Goal: Task Accomplishment & Management: Complete application form

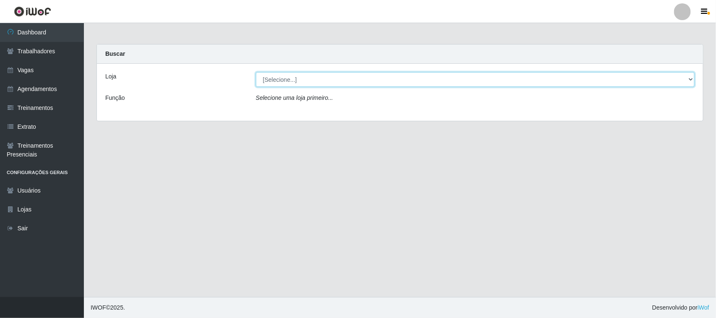
click at [692, 80] on select "[Selecione...] Nordestão - [GEOGRAPHIC_DATA]" at bounding box center [475, 79] width 439 height 15
select select "382"
click at [256, 72] on select "[Selecione...] Nordestão - [GEOGRAPHIC_DATA]" at bounding box center [475, 79] width 439 height 15
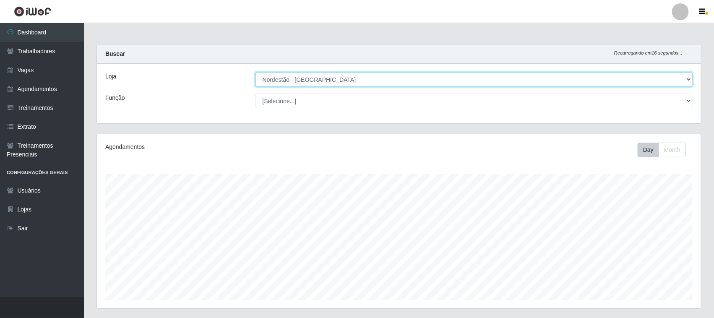
click at [688, 80] on select "[Selecione...] Nordestão - [GEOGRAPHIC_DATA]" at bounding box center [473, 79] width 437 height 15
click at [255, 72] on select "[Selecione...] Nordestão - [GEOGRAPHIC_DATA]" at bounding box center [473, 79] width 437 height 15
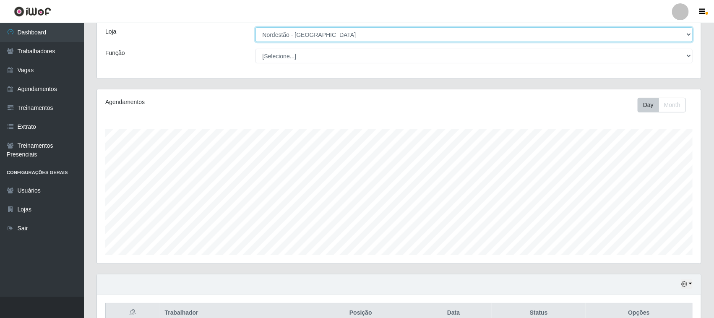
scroll to position [91, 0]
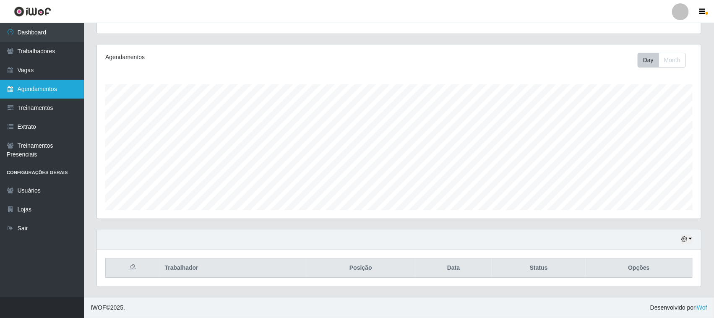
click at [60, 91] on link "Agendamentos" at bounding box center [42, 89] width 84 height 19
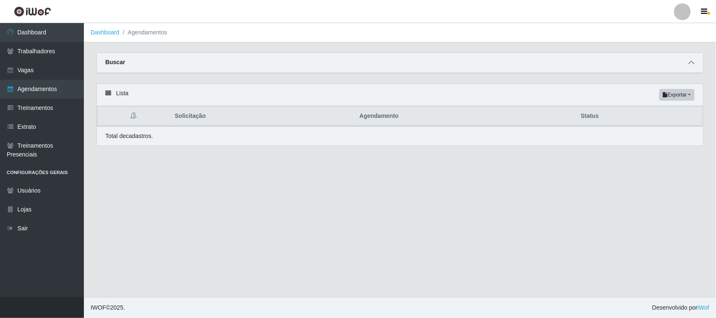
click at [694, 65] on span at bounding box center [691, 63] width 10 height 10
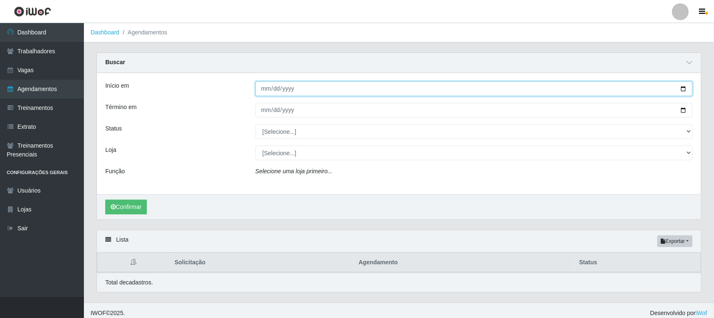
click at [681, 86] on input "Início em" at bounding box center [473, 88] width 437 height 15
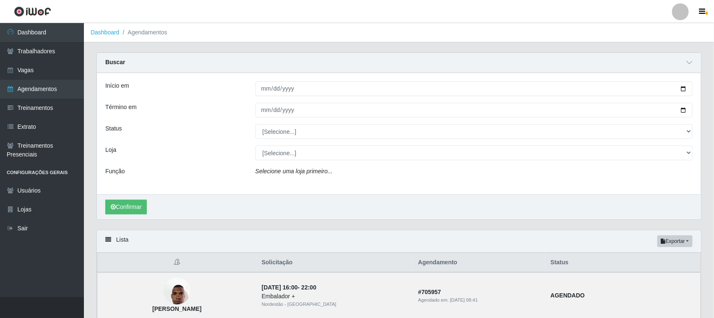
drag, startPoint x: 433, startPoint y: 182, endPoint x: 502, endPoint y: 120, distance: 92.4
click at [443, 165] on div "Início em Término em Status [Selecione...] AGENDADO AGUARDANDO LIBERAR EM ANDAM…" at bounding box center [399, 133] width 604 height 121
click at [685, 89] on input "Início em" at bounding box center [473, 88] width 437 height 15
type input "[DATE]"
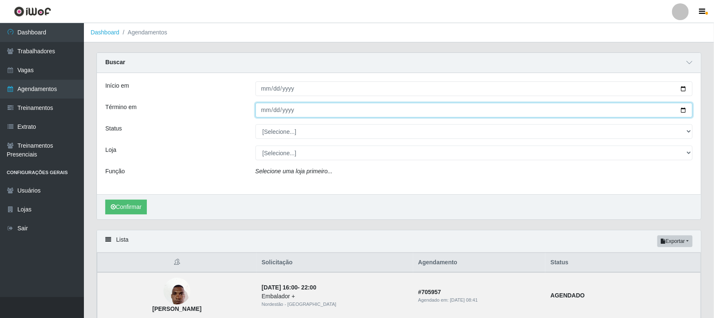
click at [681, 110] on input "Término em" at bounding box center [473, 110] width 437 height 15
type input "[DATE]"
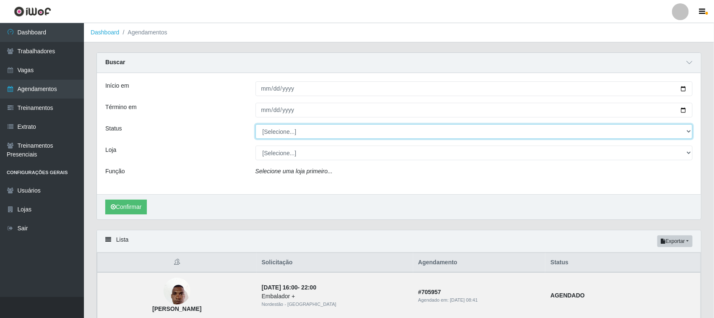
click at [684, 132] on select "[Selecione...] AGENDADO AGUARDANDO LIBERAR EM ANDAMENTO EM REVISÃO FINALIZADO C…" at bounding box center [473, 131] width 437 height 15
select select "AGENDADO"
click at [255, 125] on select "[Selecione...] AGENDADO AGUARDANDO LIBERAR EM ANDAMENTO EM REVISÃO FINALIZADO C…" at bounding box center [473, 131] width 437 height 15
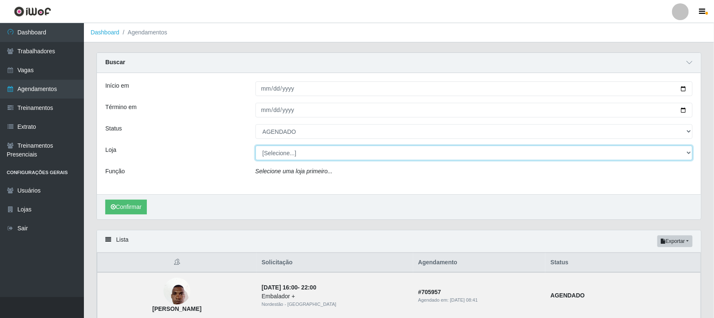
click at [686, 152] on select "[Selecione...] Nordestão - [GEOGRAPHIC_DATA]" at bounding box center [473, 153] width 437 height 15
select select "382"
click at [255, 146] on select "[Selecione...] Nordestão - [GEOGRAPHIC_DATA]" at bounding box center [473, 153] width 437 height 15
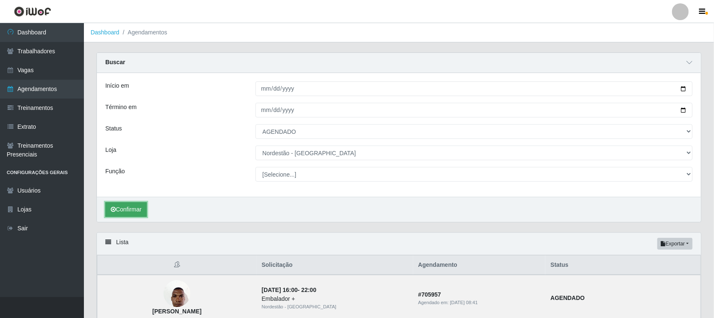
click at [135, 210] on button "Confirmar" at bounding box center [126, 209] width 42 height 15
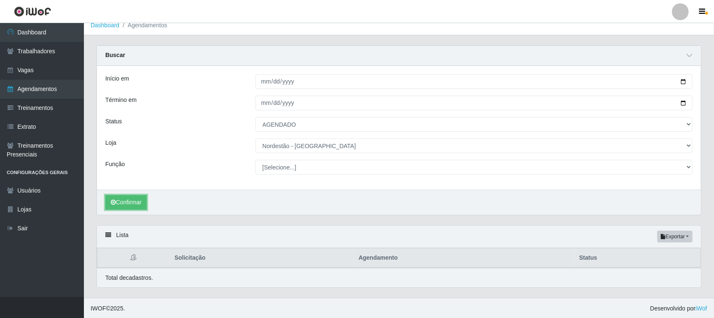
scroll to position [9, 0]
click at [137, 202] on button "Confirmar" at bounding box center [126, 201] width 42 height 15
click at [53, 73] on link "Vagas" at bounding box center [42, 70] width 84 height 19
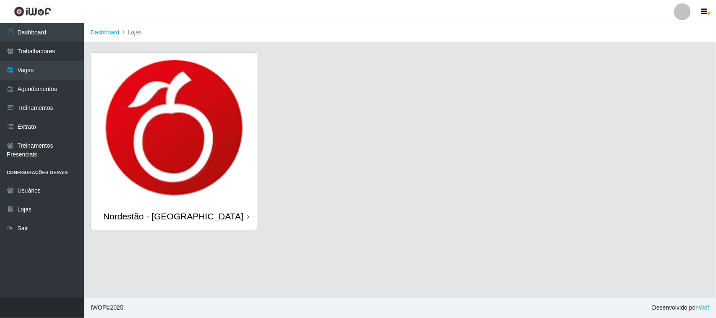
click at [217, 210] on div "Nordestão - [GEOGRAPHIC_DATA]" at bounding box center [174, 216] width 167 height 27
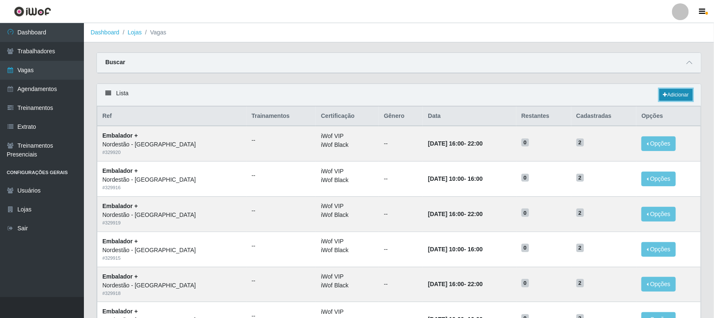
click at [683, 91] on link "Adicionar" at bounding box center [675, 95] width 33 height 12
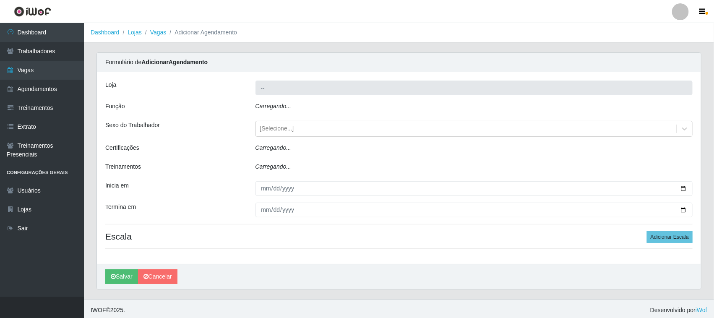
type input "Nordestão - [GEOGRAPHIC_DATA]"
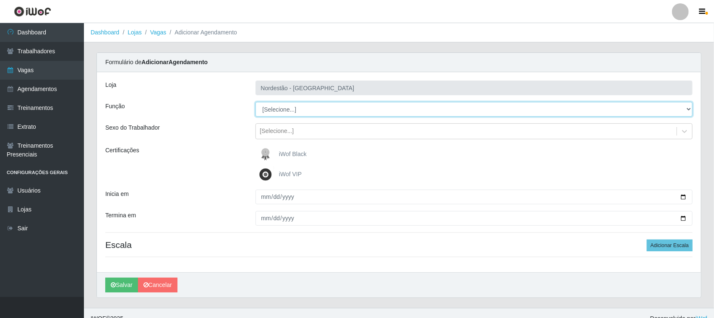
click at [686, 110] on select "[Selecione...] Embalador Embalador + Embalador ++ Operador de Caixa Operador de…" at bounding box center [473, 109] width 437 height 15
select select "1"
click at [255, 102] on select "[Selecione...] Embalador Embalador + Embalador ++ Operador de Caixa Operador de…" at bounding box center [473, 109] width 437 height 15
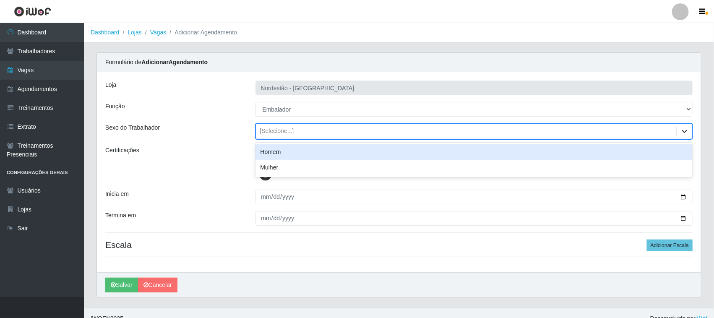
click at [680, 133] on icon at bounding box center [684, 131] width 8 height 8
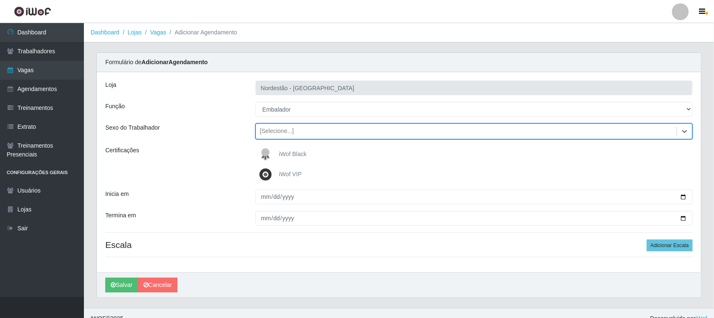
click at [651, 133] on div "[Selecione...]" at bounding box center [466, 132] width 421 height 14
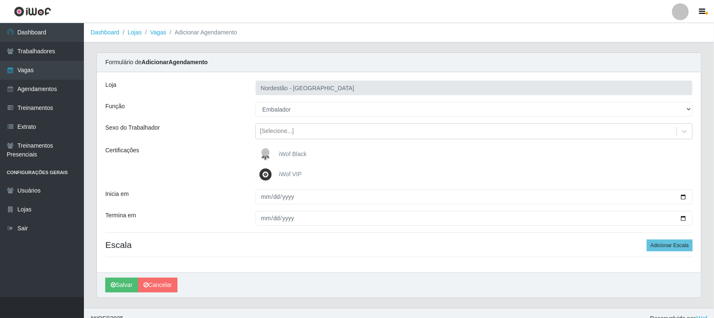
click at [266, 150] on img at bounding box center [267, 154] width 20 height 17
click at [0, 0] on input "iWof Black" at bounding box center [0, 0] width 0 height 0
click at [266, 172] on img at bounding box center [267, 174] width 20 height 17
click at [0, 0] on input "iWof VIP" at bounding box center [0, 0] width 0 height 0
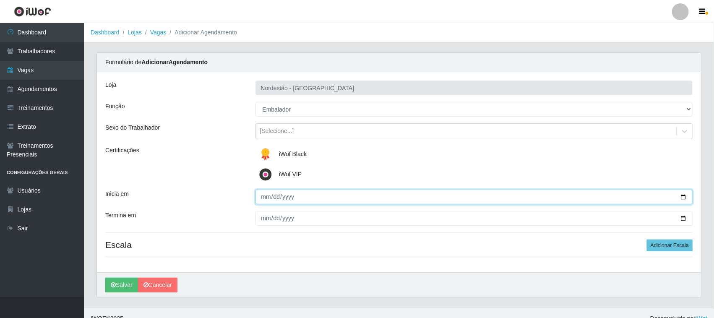
click at [685, 195] on input "Inicia em" at bounding box center [473, 197] width 437 height 15
type input "[DATE]"
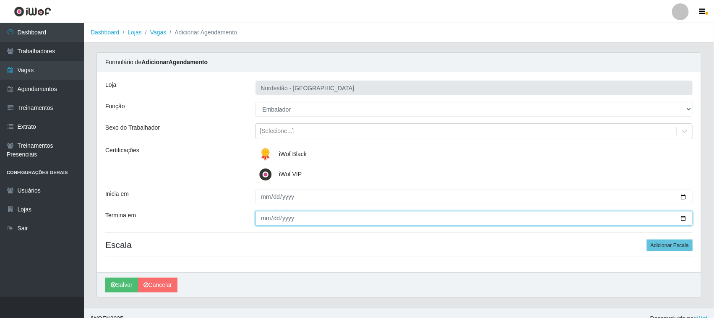
click at [685, 217] on input "Termina em" at bounding box center [473, 218] width 437 height 15
type input "[DATE]"
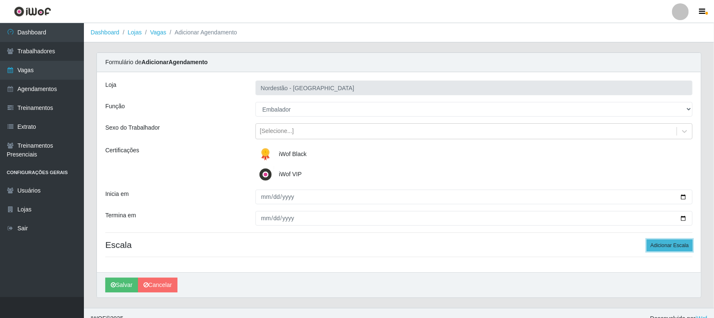
click at [675, 245] on button "Adicionar Escala" at bounding box center [670, 245] width 46 height 12
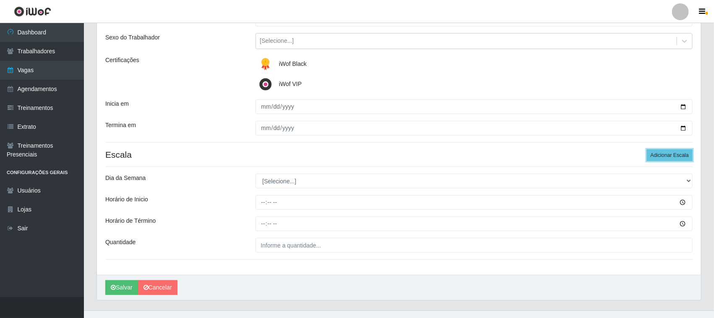
scroll to position [104, 0]
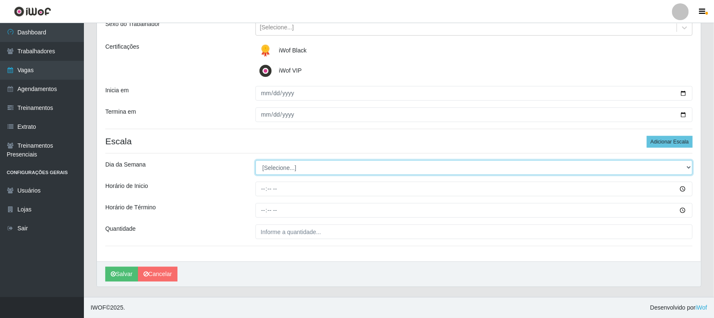
click at [689, 168] on select "[Selecione...] Segunda Terça Quarta Quinta Sexta Sábado Domingo" at bounding box center [473, 167] width 437 height 15
select select "4"
click at [255, 160] on select "[Selecione...] Segunda Terça Quarta Quinta Sexta Sábado Domingo" at bounding box center [473, 167] width 437 height 15
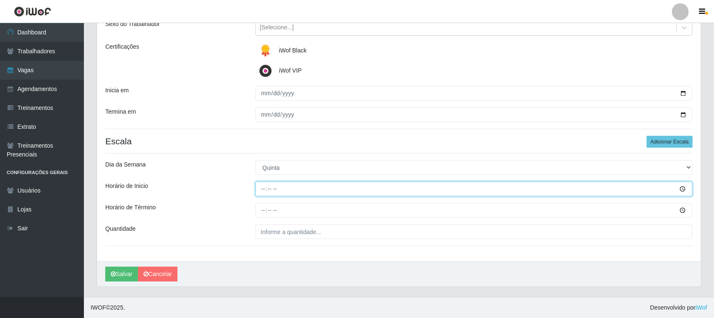
click at [679, 191] on input "Horário de Inicio" at bounding box center [473, 189] width 437 height 15
type input "10:39"
click at [341, 194] on input "10:39" at bounding box center [473, 189] width 437 height 15
click at [282, 187] on input "10:39" at bounding box center [473, 189] width 437 height 15
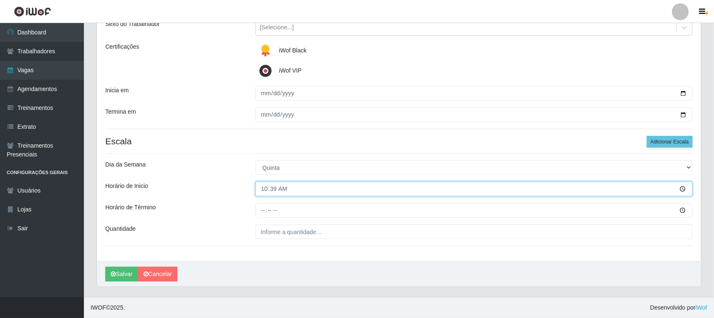
click at [272, 190] on input "10:39" at bounding box center [473, 189] width 437 height 15
type input "10:00"
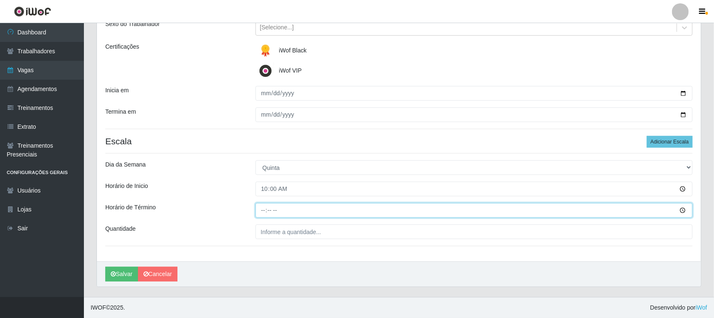
click at [265, 214] on input "Horário de Término" at bounding box center [473, 210] width 437 height 15
type input "16:00"
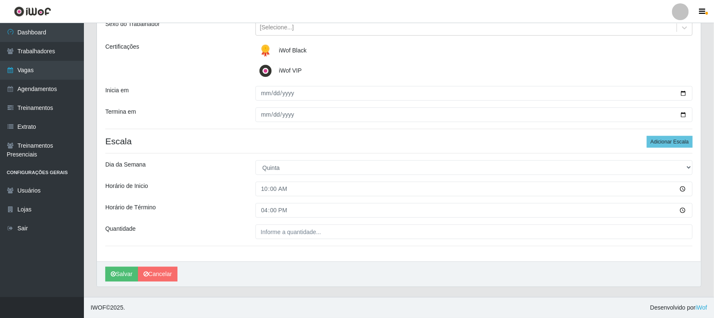
click at [338, 219] on div "Loja Nordestão - Nova Parnamirim Função [Selecione...] Embalador Embalador + Em…" at bounding box center [399, 115] width 604 height 293
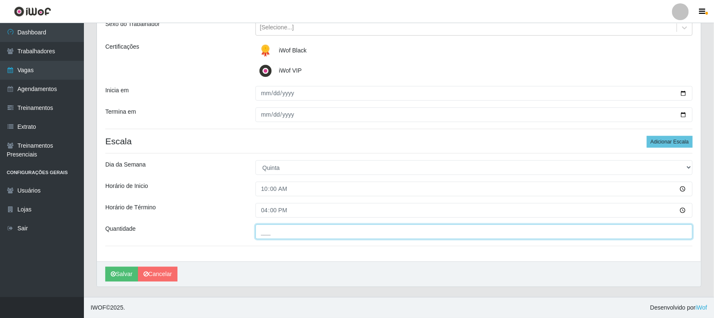
click at [318, 229] on input "___" at bounding box center [473, 231] width 437 height 15
type input "3__"
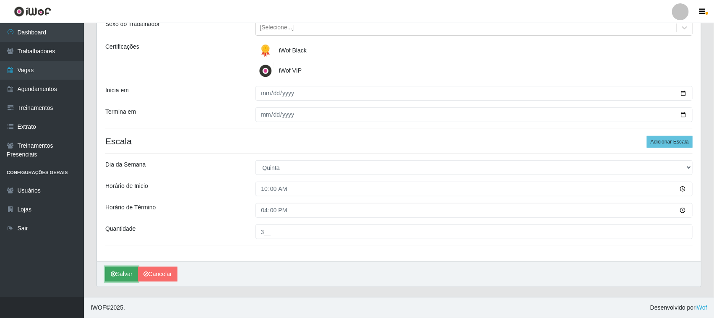
click at [117, 275] on button "Salvar" at bounding box center [121, 274] width 33 height 15
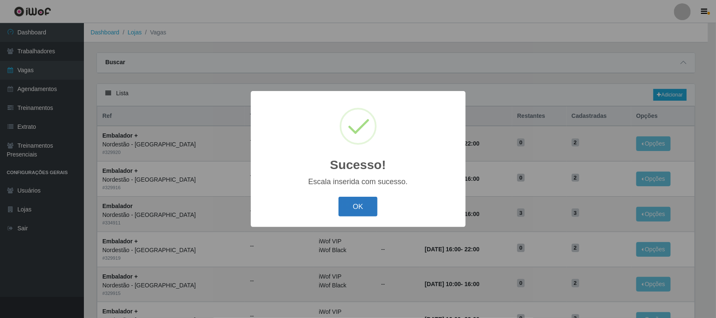
click at [371, 207] on button "OK" at bounding box center [357, 207] width 39 height 20
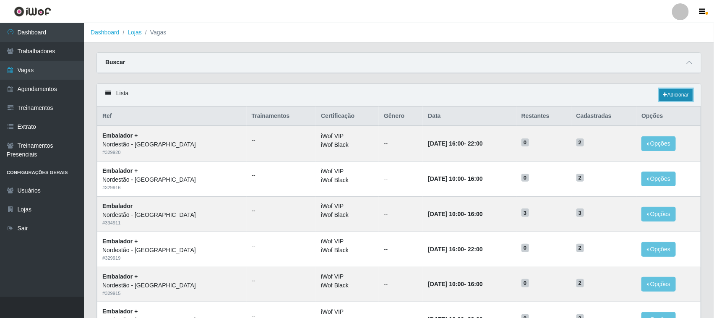
click at [674, 95] on link "Adicionar" at bounding box center [675, 95] width 33 height 12
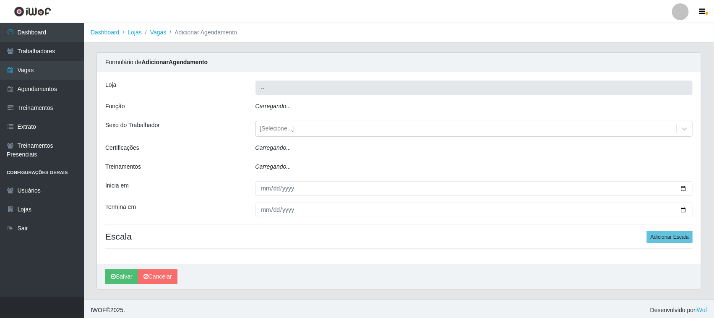
type input "Nordestão - [GEOGRAPHIC_DATA]"
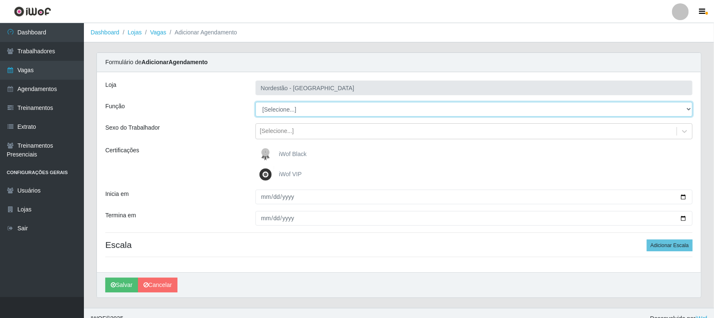
click at [690, 109] on select "[Selecione...] Embalador Embalador + Embalador ++ Operador de Caixa Operador de…" at bounding box center [473, 109] width 437 height 15
select select "1"
click at [255, 102] on select "[Selecione...] Embalador Embalador + Embalador ++ Operador de Caixa Operador de…" at bounding box center [473, 109] width 437 height 15
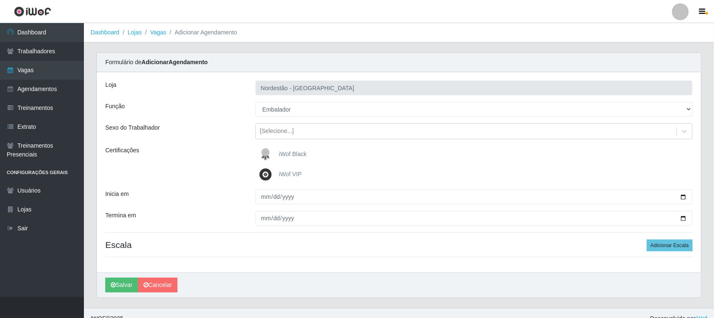
click at [263, 174] on img at bounding box center [267, 174] width 20 height 17
click at [0, 0] on input "iWof VIP" at bounding box center [0, 0] width 0 height 0
click at [268, 156] on img at bounding box center [267, 154] width 20 height 17
click at [0, 0] on input "iWof Black" at bounding box center [0, 0] width 0 height 0
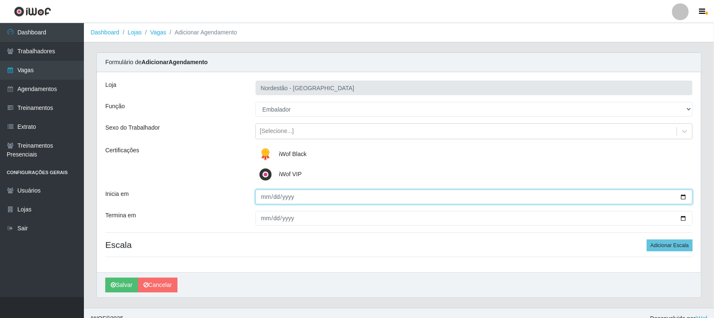
click at [284, 196] on input "Inicia em" at bounding box center [473, 197] width 437 height 15
click at [686, 198] on input "Inicia em" at bounding box center [473, 197] width 437 height 15
type input "[DATE]"
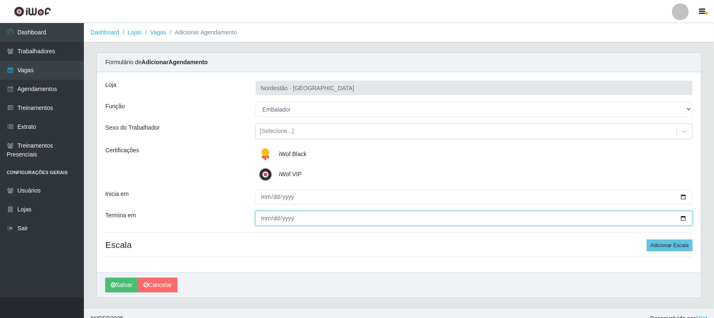
click at [682, 220] on input "Termina em" at bounding box center [473, 218] width 437 height 15
type input "[DATE]"
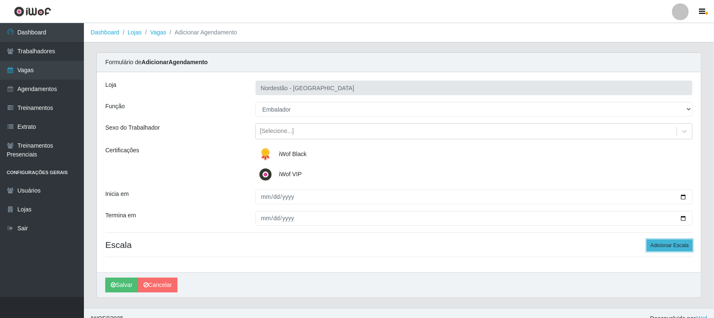
click at [685, 246] on button "Adicionar Escala" at bounding box center [670, 245] width 46 height 12
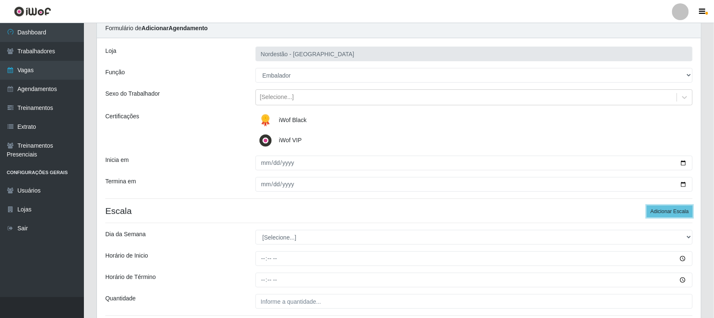
scroll to position [104, 0]
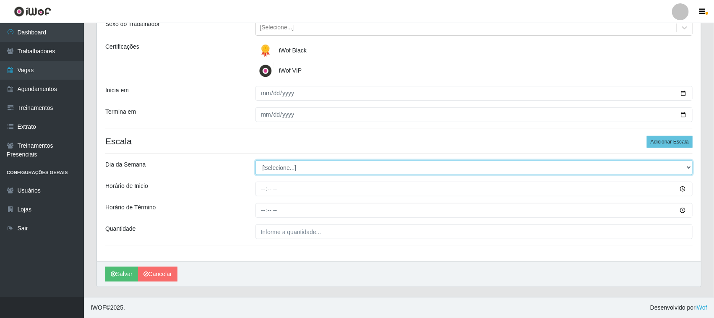
click at [687, 168] on select "[Selecione...] Segunda Terça Quarta Quinta Sexta Sábado Domingo" at bounding box center [473, 167] width 437 height 15
select select "4"
click at [255, 160] on select "[Selecione...] Segunda Terça Quarta Quinta Sexta Sábado Domingo" at bounding box center [473, 167] width 437 height 15
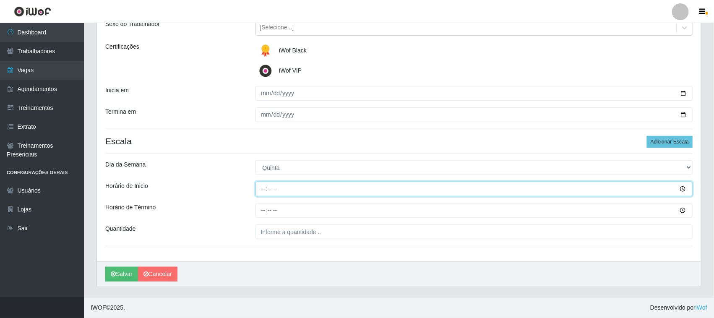
click at [282, 187] on input "Horário de Inicio" at bounding box center [473, 189] width 437 height 15
type input "16:00"
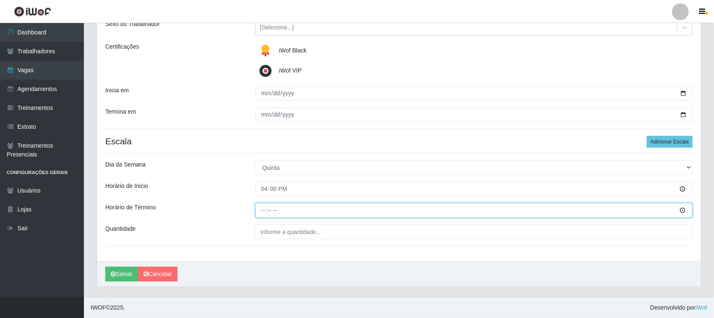
drag, startPoint x: 259, startPoint y: 214, endPoint x: 263, endPoint y: 213, distance: 4.4
click at [263, 213] on input "Horário de Término" at bounding box center [473, 210] width 437 height 15
type input "22:00"
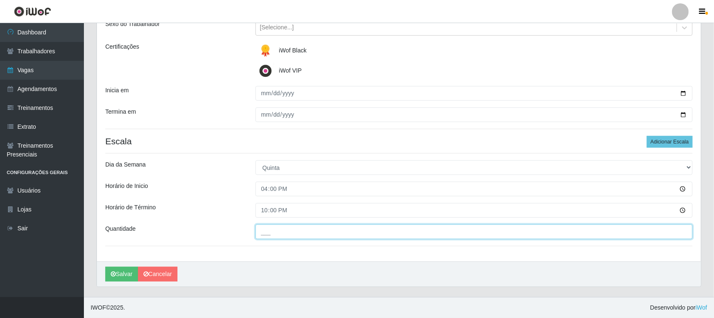
click at [531, 230] on input "___" at bounding box center [473, 231] width 437 height 15
type input "3__"
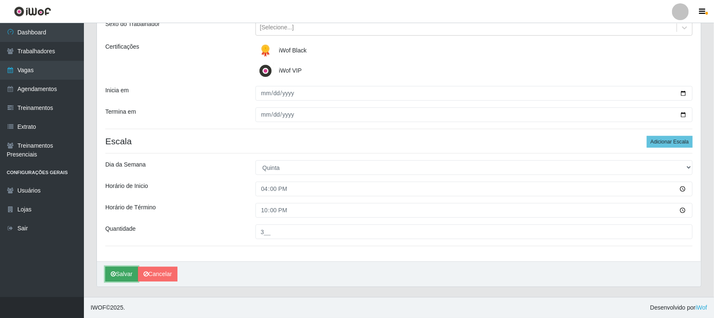
click at [116, 276] on button "Salvar" at bounding box center [121, 274] width 33 height 15
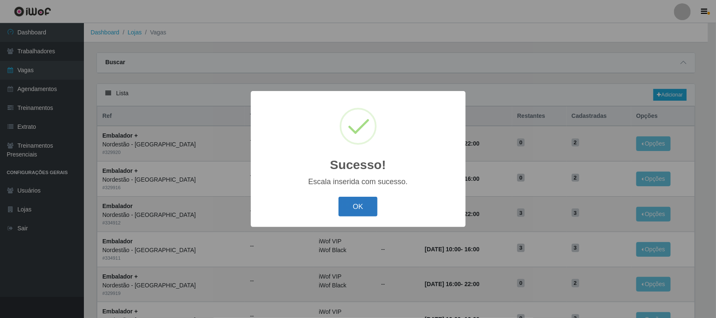
click at [358, 207] on button "OK" at bounding box center [357, 207] width 39 height 20
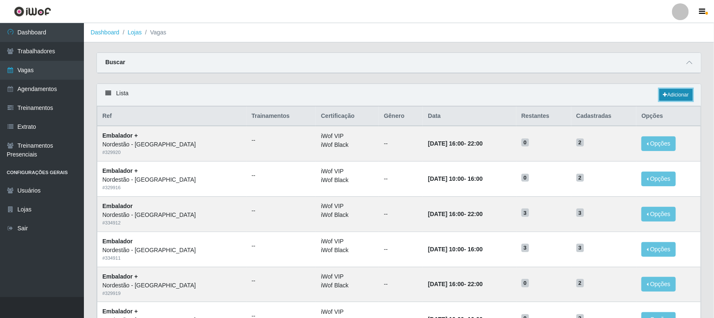
click at [679, 95] on link "Adicionar" at bounding box center [675, 95] width 33 height 12
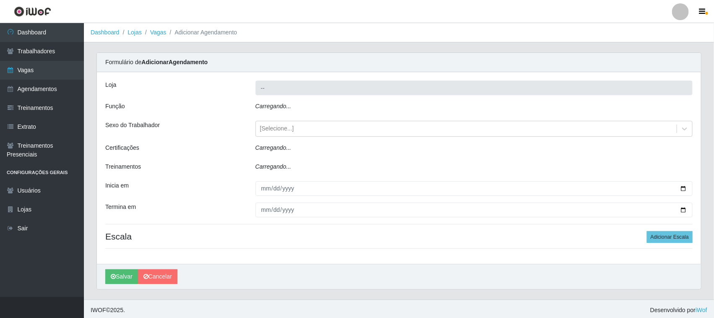
type input "Nordestão - [GEOGRAPHIC_DATA]"
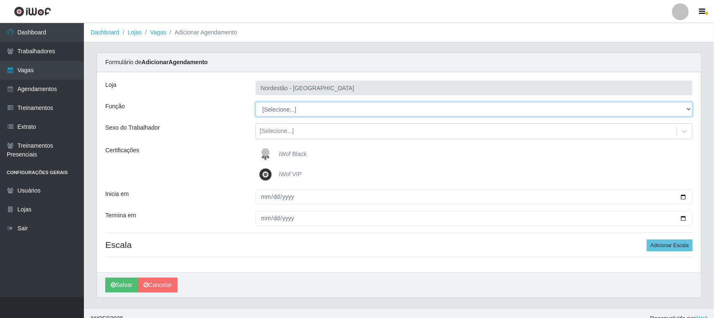
click at [689, 107] on select "[Selecione...] Embalador Embalador + Embalador ++ Operador de Caixa Operador de…" at bounding box center [473, 109] width 437 height 15
select select "1"
click at [255, 102] on select "[Selecione...] Embalador Embalador + Embalador ++ Operador de Caixa Operador de…" at bounding box center [473, 109] width 437 height 15
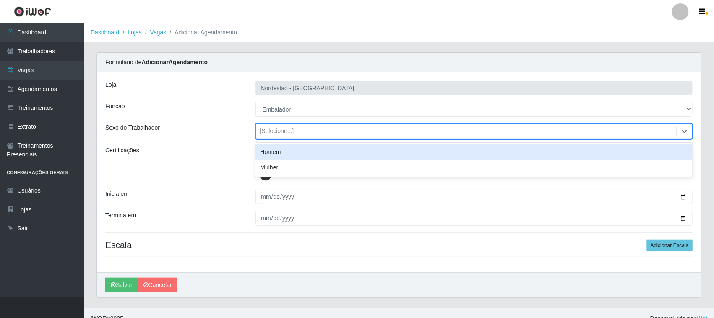
click at [529, 129] on div "[Selecione...]" at bounding box center [466, 132] width 421 height 14
click at [649, 120] on div "Loja Nordestão - Nova Parnamirim Função [Selecione...] Embalador Embalador + Em…" at bounding box center [399, 172] width 604 height 200
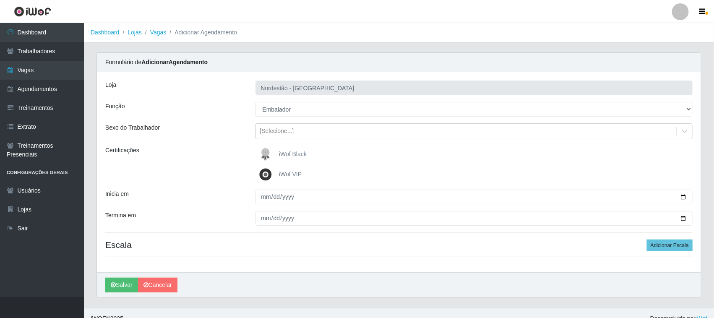
click at [265, 156] on img at bounding box center [267, 154] width 20 height 17
click at [0, 0] on input "iWof Black" at bounding box center [0, 0] width 0 height 0
click at [265, 177] on img at bounding box center [267, 174] width 20 height 17
click at [0, 0] on input "iWof VIP" at bounding box center [0, 0] width 0 height 0
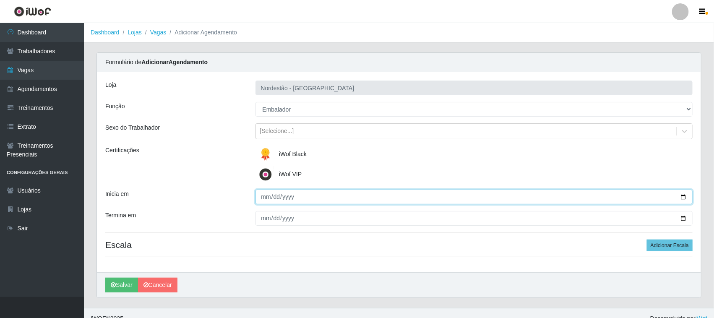
click at [682, 196] on input "Inicia em" at bounding box center [473, 197] width 437 height 15
type input "[DATE]"
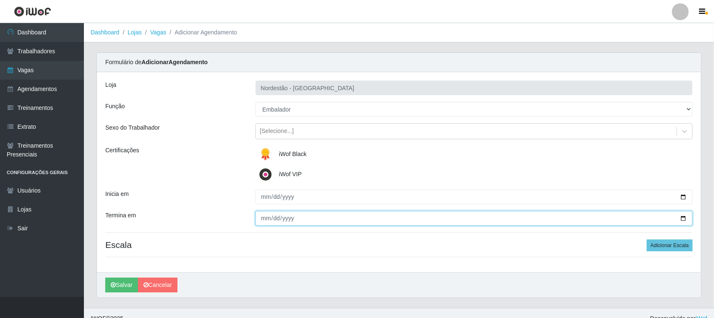
drag, startPoint x: 266, startPoint y: 221, endPoint x: 290, endPoint y: 213, distance: 25.7
click at [268, 220] on input "Termina em" at bounding box center [473, 218] width 437 height 15
click at [682, 217] on input "Termina em" at bounding box center [473, 218] width 437 height 15
type input "[DATE]"
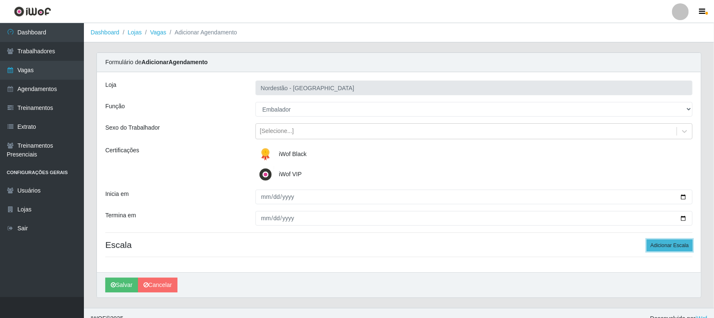
click at [676, 246] on button "Adicionar Escala" at bounding box center [670, 245] width 46 height 12
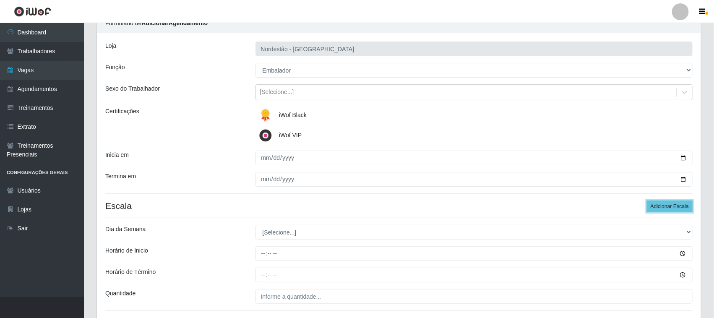
scroll to position [104, 0]
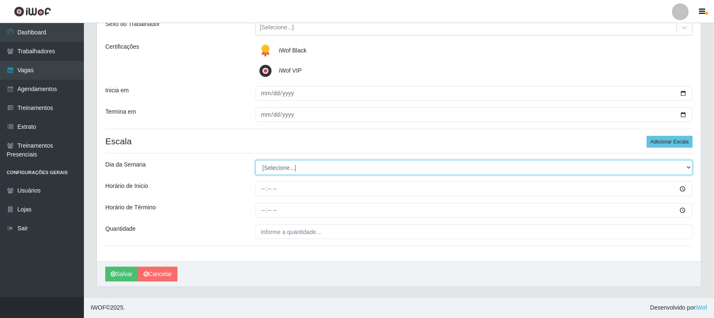
click at [688, 168] on select "[Selecione...] Segunda Terça Quarta Quinta Sexta Sábado Domingo" at bounding box center [473, 167] width 437 height 15
select select "5"
click at [255, 160] on select "[Selecione...] Segunda Terça Quarta Quinta Sexta Sábado Domingo" at bounding box center [473, 167] width 437 height 15
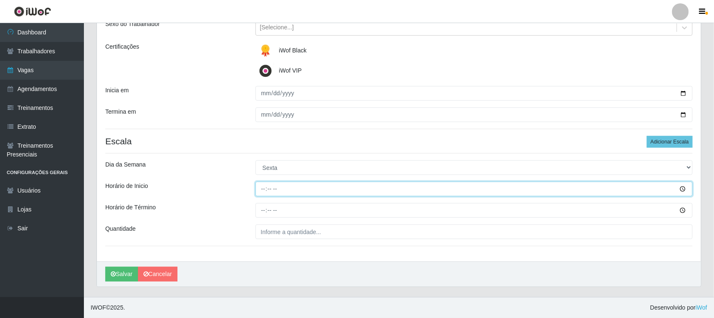
click at [260, 188] on input "Horário de Inicio" at bounding box center [473, 189] width 437 height 15
type input "10:00"
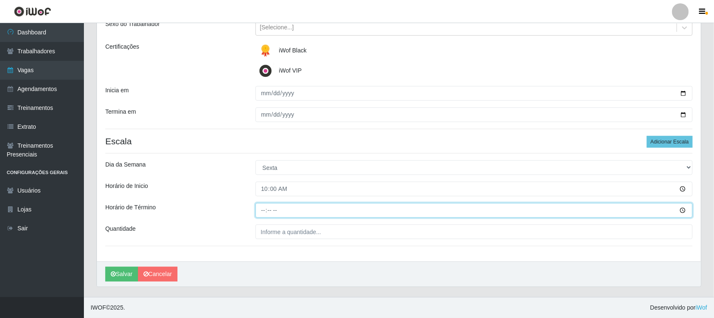
click at [263, 209] on input "Horário de Término" at bounding box center [473, 210] width 437 height 15
type input "16:00"
click at [415, 211] on input "16:00" at bounding box center [473, 210] width 437 height 15
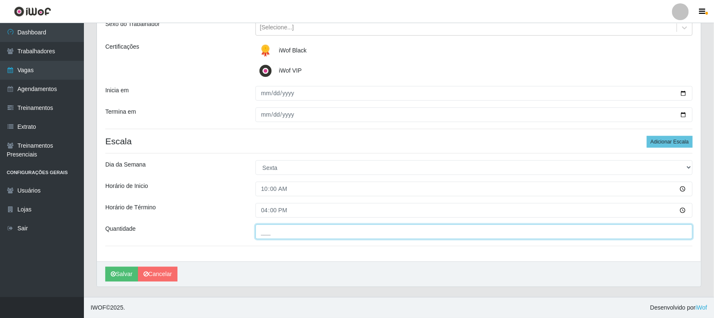
click at [396, 231] on input "___" at bounding box center [473, 231] width 437 height 15
type input "2__"
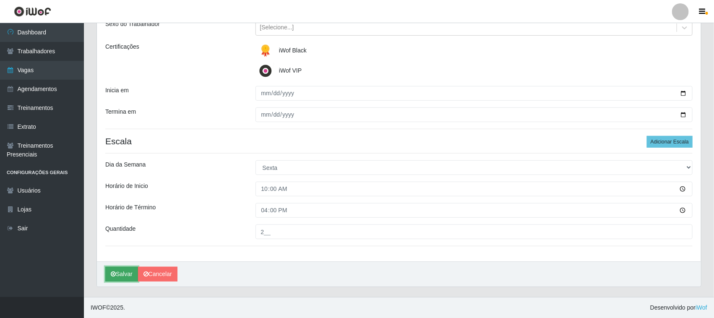
click at [118, 278] on button "Salvar" at bounding box center [121, 274] width 33 height 15
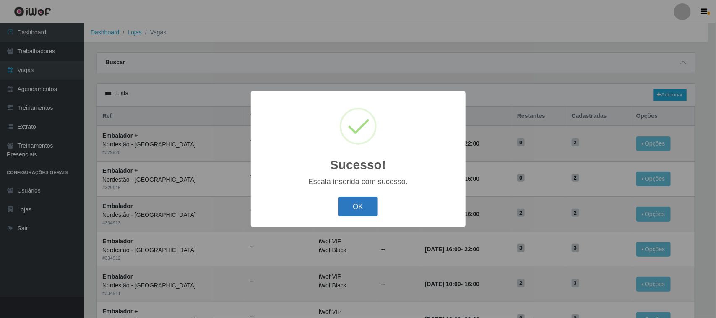
click at [349, 204] on button "OK" at bounding box center [357, 207] width 39 height 20
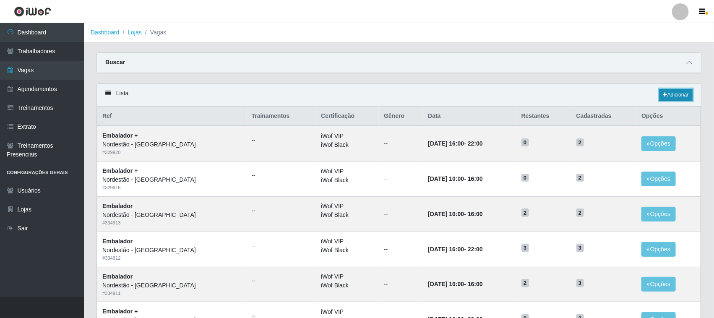
click at [667, 93] on link "Adicionar" at bounding box center [675, 95] width 33 height 12
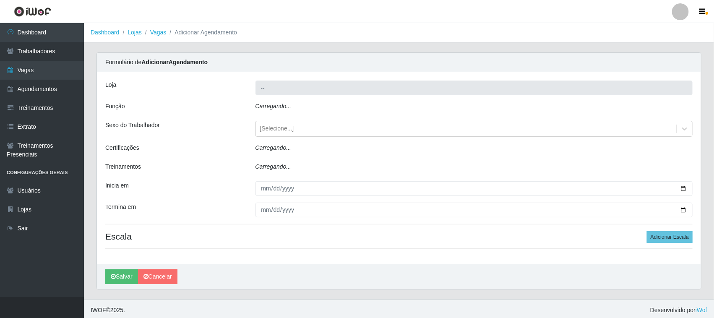
type input "Nordestão - [GEOGRAPHIC_DATA]"
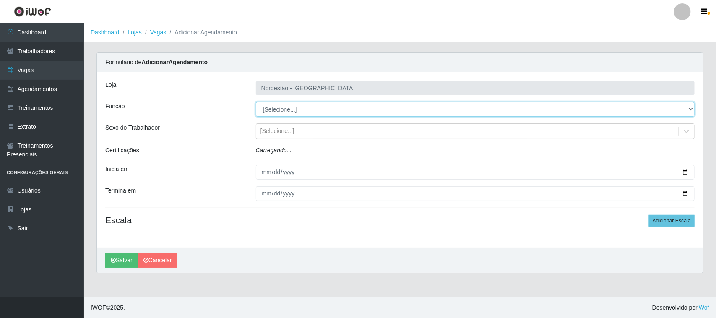
click at [690, 112] on select "[Selecione...] Embalador Embalador + Embalador ++ Operador de Caixa Operador de…" at bounding box center [475, 109] width 439 height 15
select select "1"
click at [256, 102] on select "[Selecione...] Embalador Embalador + Embalador ++ Operador de Caixa Operador de…" at bounding box center [475, 109] width 439 height 15
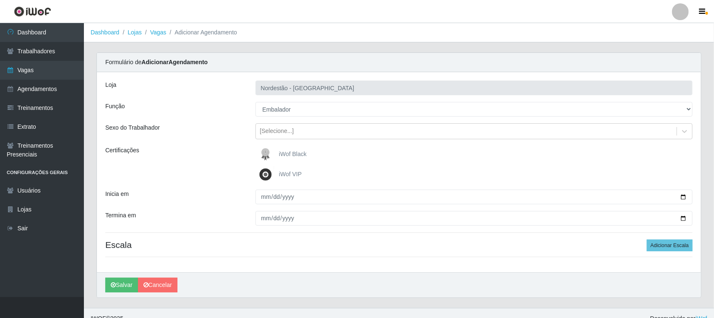
click at [266, 173] on img at bounding box center [267, 174] width 20 height 17
click at [0, 0] on input "iWof VIP" at bounding box center [0, 0] width 0 height 0
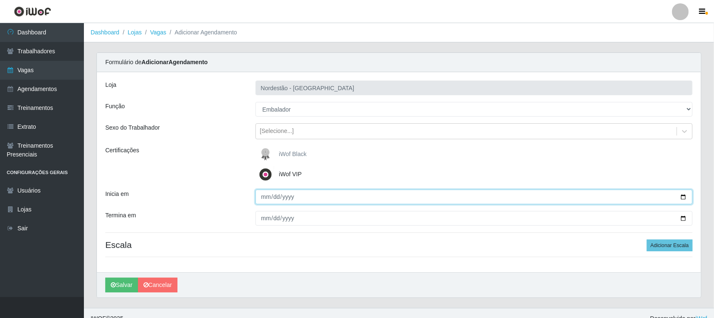
click at [685, 198] on input "Inicia em" at bounding box center [473, 197] width 437 height 15
type input "[DATE]"
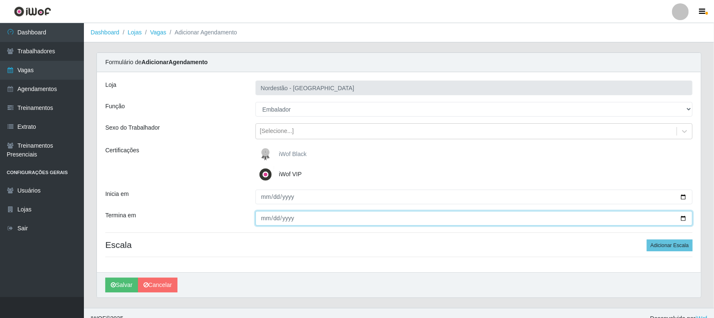
drag, startPoint x: 277, startPoint y: 217, endPoint x: 288, endPoint y: 213, distance: 12.1
click at [285, 215] on input "Termina em" at bounding box center [473, 218] width 437 height 15
click at [683, 217] on input "Termina em" at bounding box center [473, 218] width 437 height 15
type input "[DATE]"
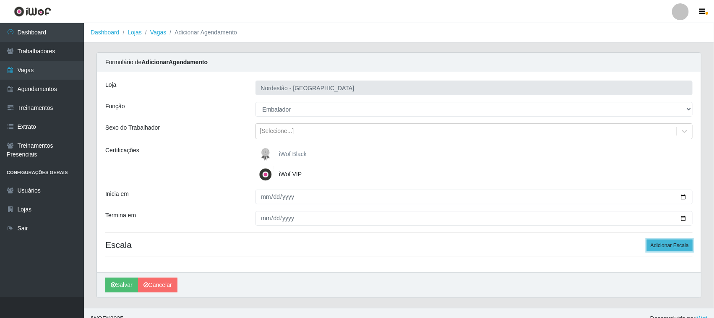
click at [656, 245] on button "Adicionar Escala" at bounding box center [670, 245] width 46 height 12
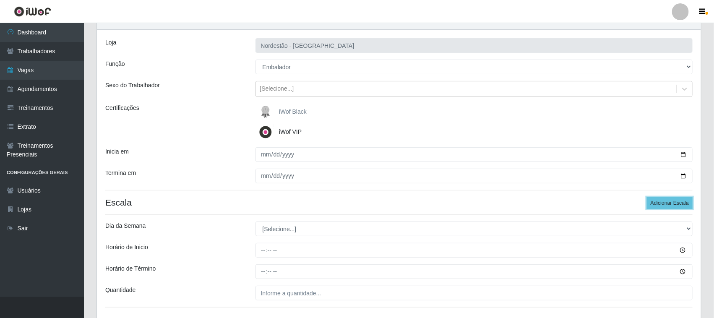
scroll to position [104, 0]
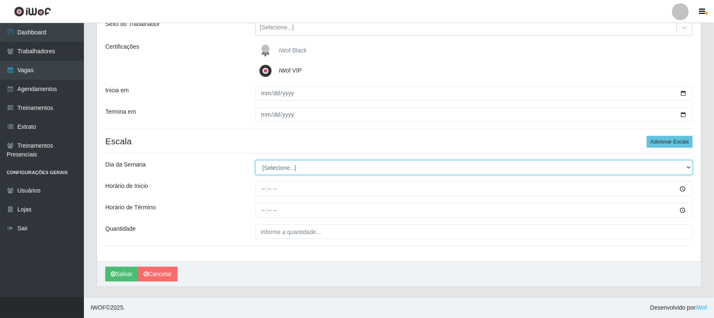
click at [687, 169] on select "[Selecione...] Segunda Terça Quarta Quinta Sexta Sábado Domingo" at bounding box center [473, 167] width 437 height 15
select select "5"
click at [255, 160] on select "[Selecione...] Segunda Terça Quarta Quinta Sexta Sábado Domingo" at bounding box center [473, 167] width 437 height 15
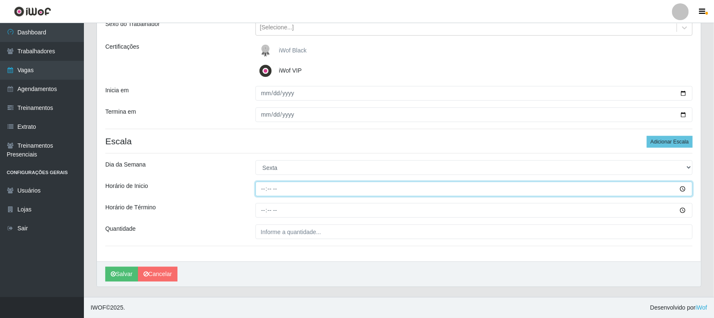
click at [268, 192] on input "Horário de Inicio" at bounding box center [473, 189] width 437 height 15
click at [261, 190] on input "Horário de Inicio" at bounding box center [473, 189] width 437 height 15
type input "16:00"
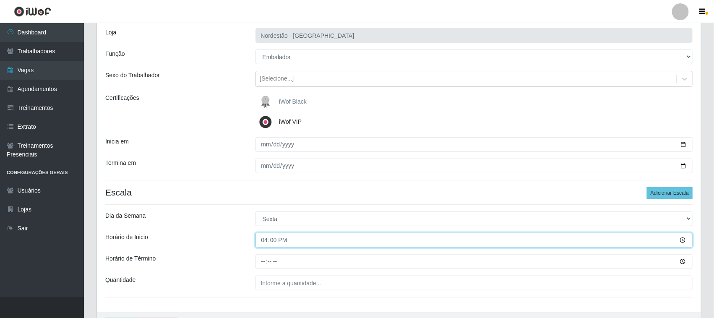
scroll to position [52, 0]
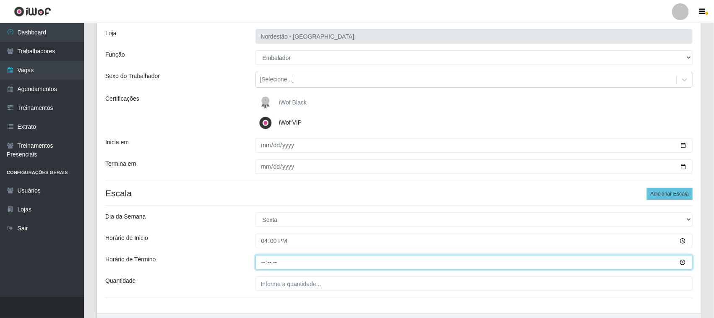
click at [267, 263] on input "Horário de Término" at bounding box center [473, 262] width 437 height 15
type input "22:00"
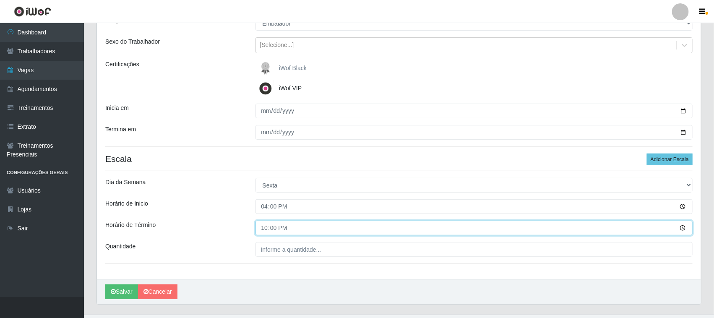
scroll to position [104, 0]
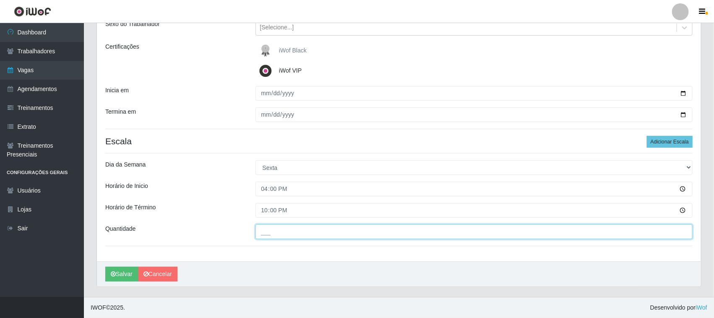
click at [309, 234] on input "___" at bounding box center [473, 231] width 437 height 15
type input "2__"
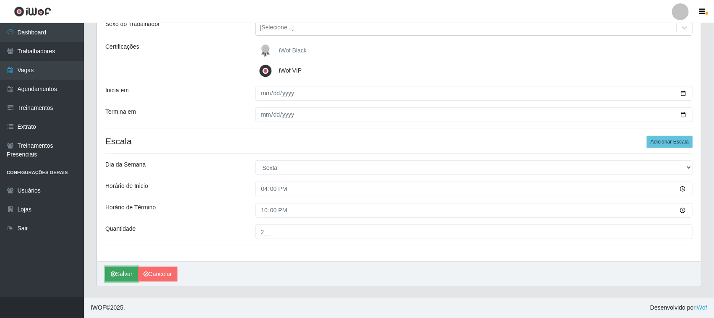
click at [124, 279] on button "Salvar" at bounding box center [121, 274] width 33 height 15
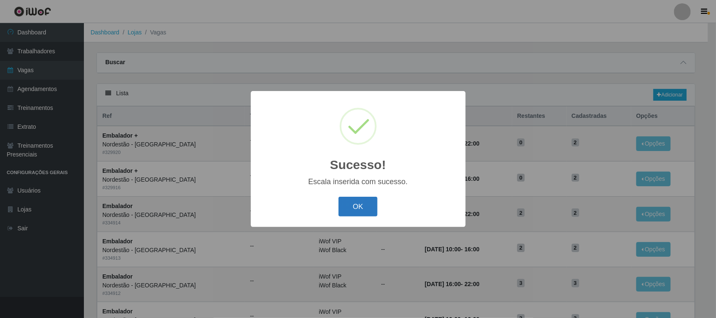
click at [370, 203] on button "OK" at bounding box center [357, 207] width 39 height 20
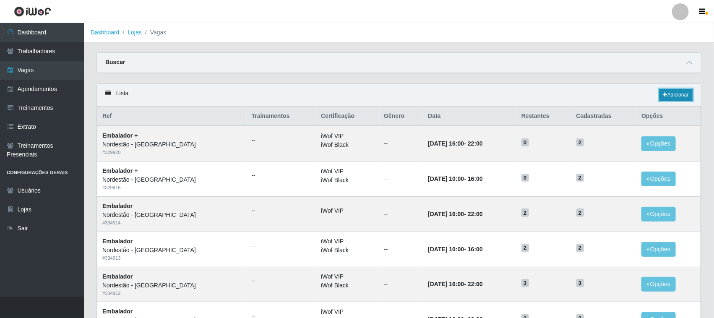
click at [690, 95] on link "Adicionar" at bounding box center [675, 95] width 33 height 12
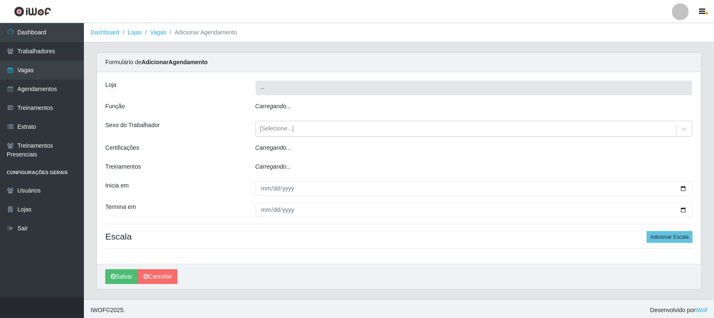
type input "Nordestão - [GEOGRAPHIC_DATA]"
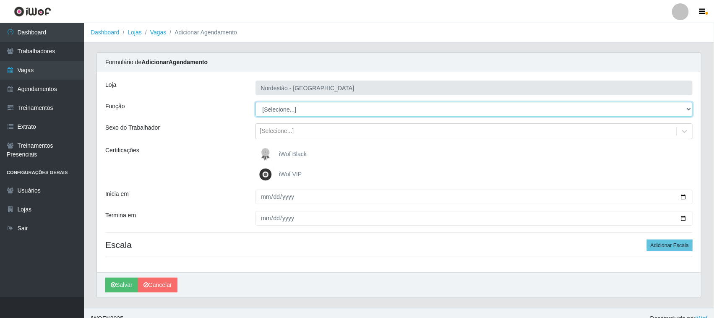
click at [689, 111] on select "[Selecione...] Embalador Embalador + Embalador ++ Operador de Caixa Operador de…" at bounding box center [473, 109] width 437 height 15
select select "1"
click at [255, 102] on select "[Selecione...] Embalador Embalador + Embalador ++ Operador de Caixa Operador de…" at bounding box center [473, 109] width 437 height 15
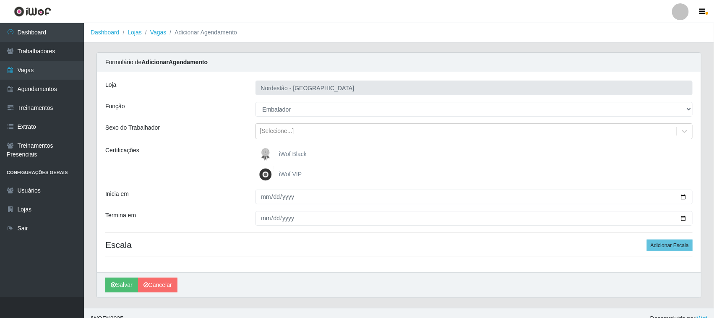
click at [268, 174] on img at bounding box center [267, 174] width 20 height 17
click at [0, 0] on input "iWof VIP" at bounding box center [0, 0] width 0 height 0
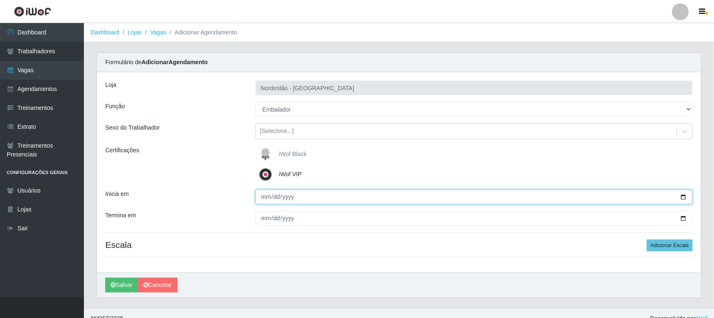
click at [682, 197] on input "Inicia em" at bounding box center [473, 197] width 437 height 15
type input "[DATE]"
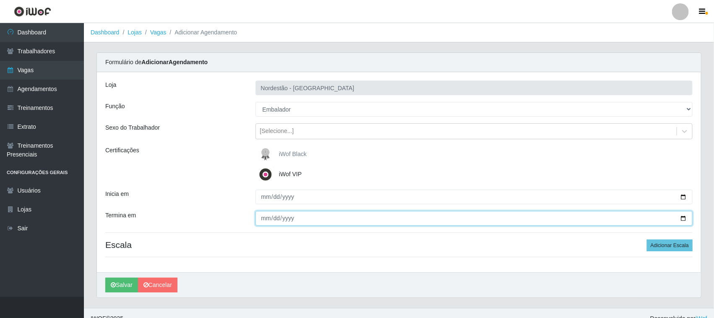
click at [268, 217] on input "Termina em" at bounding box center [473, 218] width 437 height 15
click at [683, 219] on input "Termina em" at bounding box center [473, 218] width 437 height 15
type input "[DATE]"
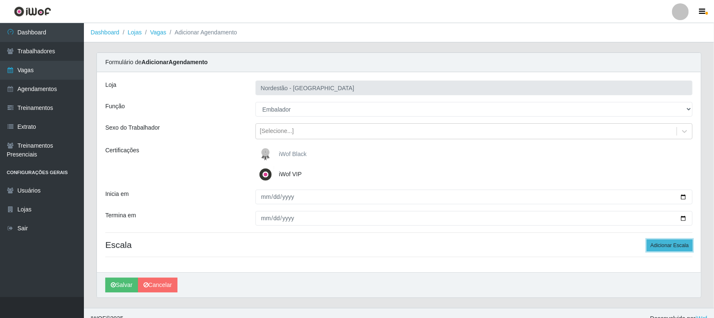
click at [679, 242] on button "Adicionar Escala" at bounding box center [670, 245] width 46 height 12
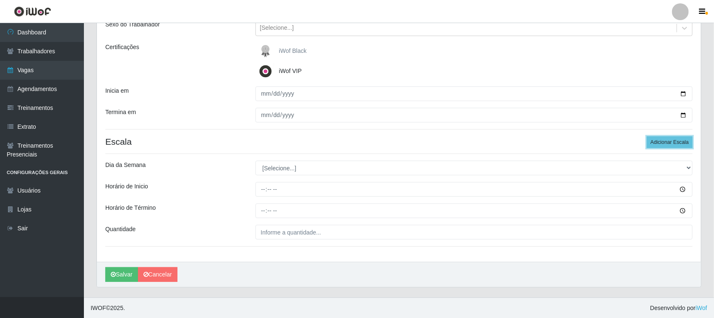
scroll to position [104, 0]
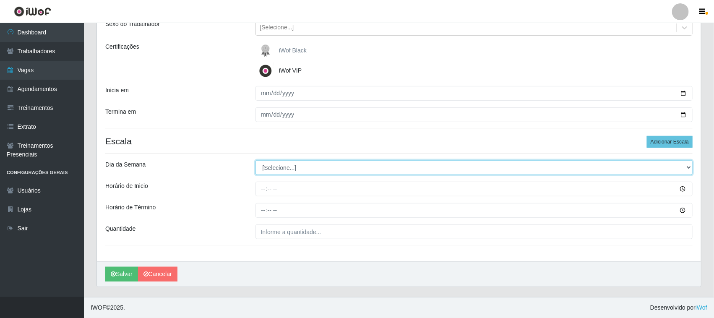
click at [686, 167] on select "[Selecione...] Segunda Terça Quarta Quinta Sexta Sábado Domingo" at bounding box center [473, 167] width 437 height 15
select select "6"
click at [255, 160] on select "[Selecione...] Segunda Terça Quarta Quinta Sexta Sábado Domingo" at bounding box center [473, 167] width 437 height 15
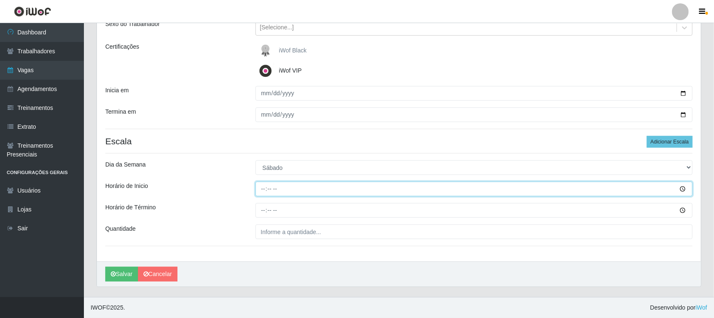
click at [277, 193] on input "Horário de Inicio" at bounding box center [473, 189] width 437 height 15
click at [259, 185] on input "Horário de Inicio" at bounding box center [473, 189] width 437 height 15
click at [263, 187] on input "Horário de Inicio" at bounding box center [473, 189] width 437 height 15
type input "10:00"
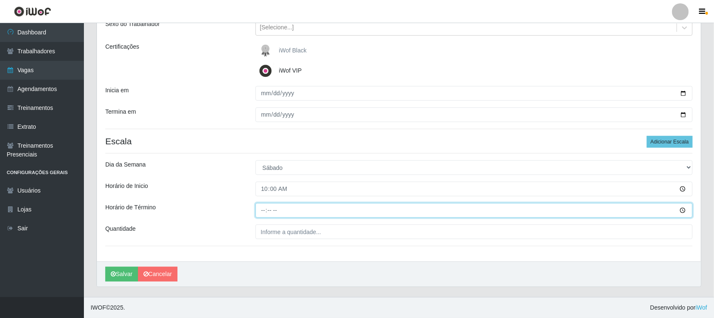
click at [263, 207] on input "Horário de Término" at bounding box center [473, 210] width 437 height 15
type input "16:00"
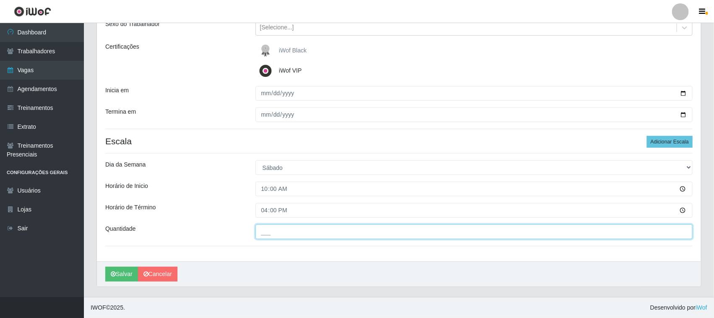
click at [310, 232] on input "___" at bounding box center [473, 231] width 437 height 15
type input "2__"
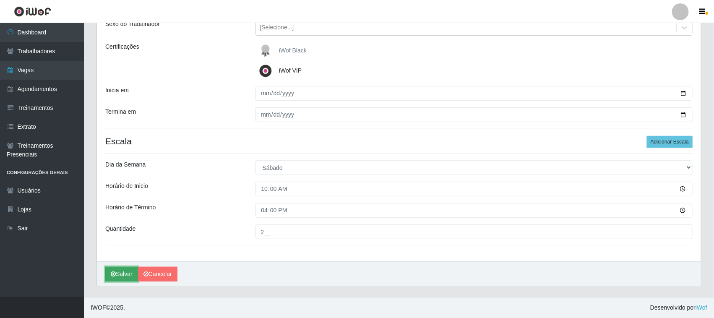
click at [124, 273] on button "Salvar" at bounding box center [121, 274] width 33 height 15
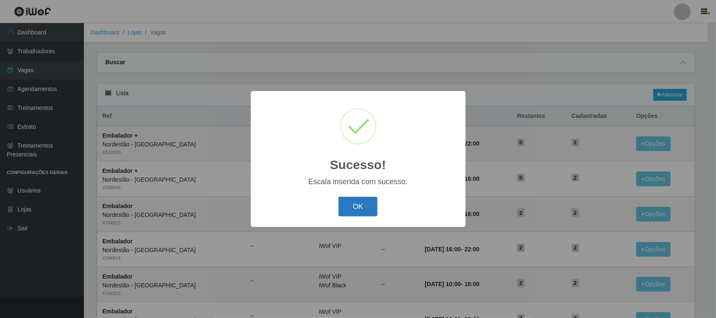
click at [370, 214] on button "OK" at bounding box center [357, 207] width 39 height 20
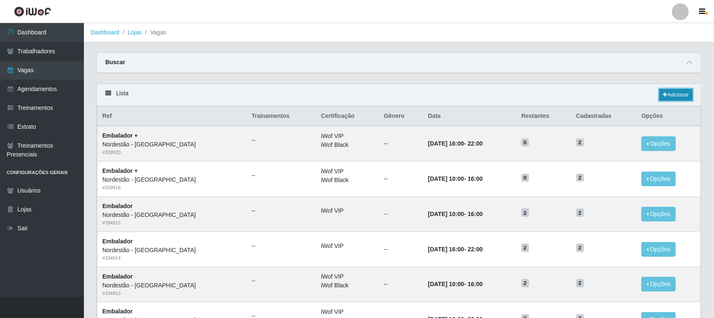
click at [678, 92] on link "Adicionar" at bounding box center [675, 95] width 33 height 12
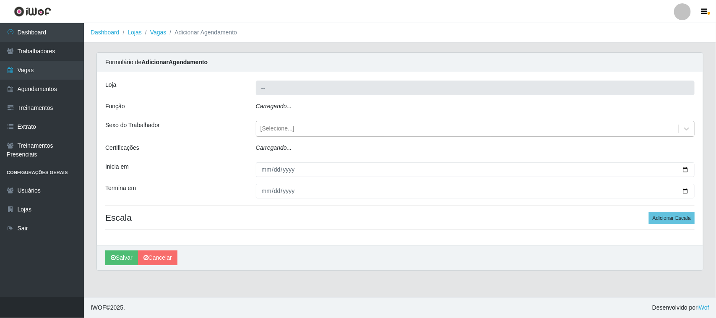
type input "Nordestão - [GEOGRAPHIC_DATA]"
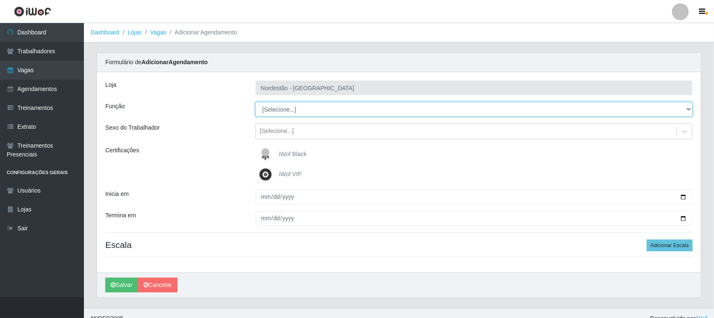
click at [686, 104] on select "[Selecione...] Embalador Embalador + Embalador ++ Operador de Caixa Operador de…" at bounding box center [473, 109] width 437 height 15
select select "1"
click at [255, 102] on select "[Selecione...] Embalador Embalador + Embalador ++ Operador de Caixa Operador de…" at bounding box center [473, 109] width 437 height 15
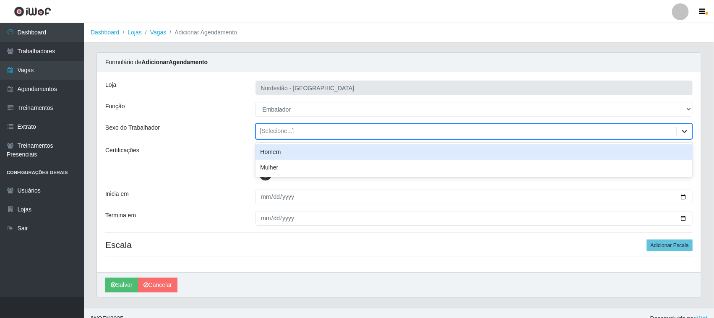
click at [682, 131] on icon at bounding box center [684, 131] width 8 height 8
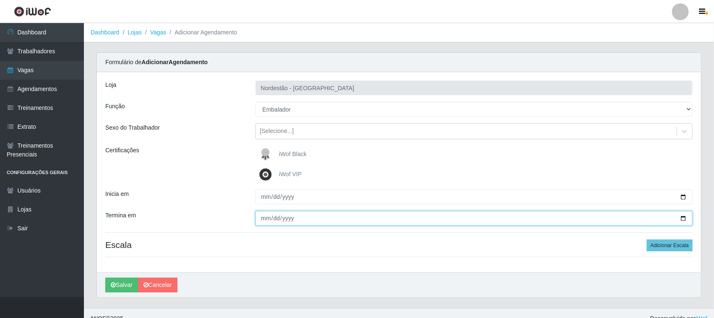
click at [504, 219] on input "Termina em" at bounding box center [473, 218] width 437 height 15
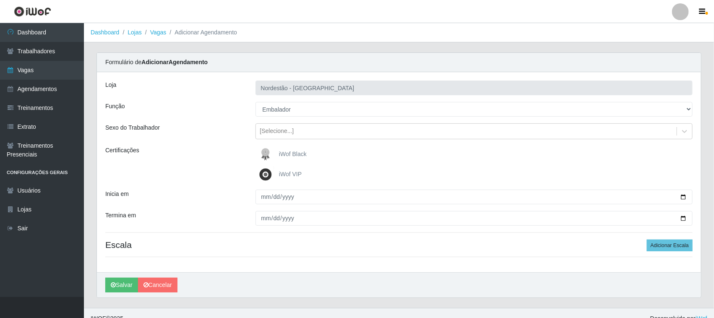
drag, startPoint x: 266, startPoint y: 168, endPoint x: 271, endPoint y: 173, distance: 7.1
click at [266, 169] on img at bounding box center [267, 174] width 20 height 17
click at [0, 0] on input "iWof VIP" at bounding box center [0, 0] width 0 height 0
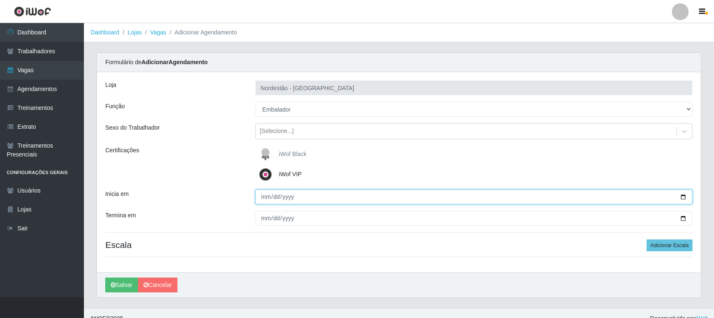
click at [687, 198] on input "Inicia em" at bounding box center [473, 197] width 437 height 15
click at [682, 198] on input "[DATE]" at bounding box center [473, 197] width 437 height 15
type input "[DATE]"
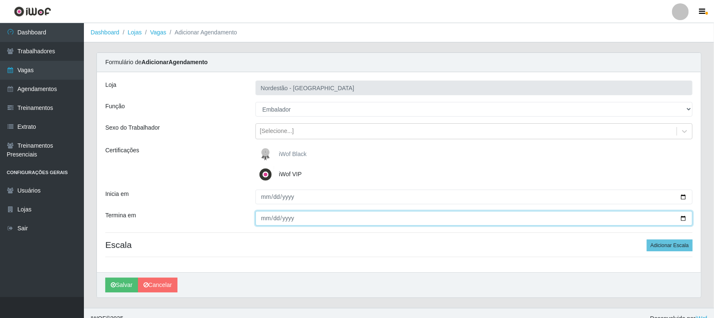
drag, startPoint x: 273, startPoint y: 220, endPoint x: 566, endPoint y: 206, distance: 293.6
click at [294, 215] on input "Termina em" at bounding box center [473, 218] width 437 height 15
click at [682, 214] on input "Termina em" at bounding box center [473, 218] width 437 height 15
click at [685, 221] on input "Termina em" at bounding box center [473, 218] width 437 height 15
type input "[DATE]"
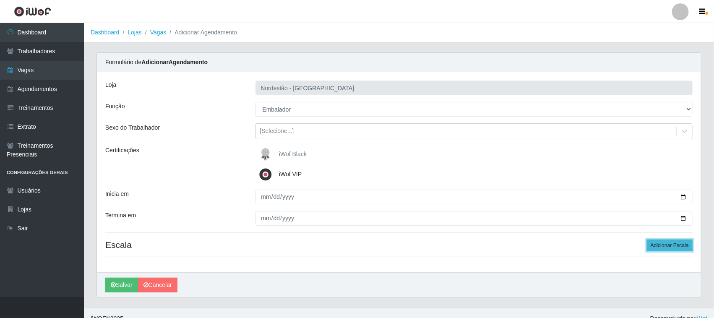
click at [676, 243] on button "Adicionar Escala" at bounding box center [670, 245] width 46 height 12
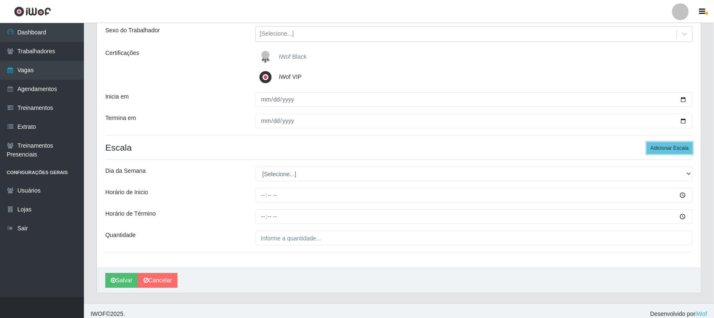
scroll to position [104, 0]
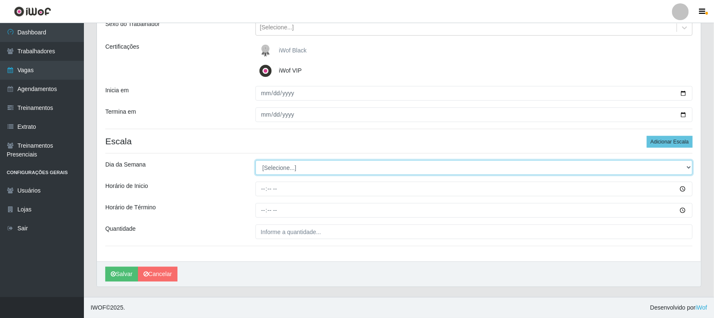
click at [687, 169] on select "[Selecione...] Segunda Terça Quarta Quinta Sexta Sábado Domingo" at bounding box center [473, 167] width 437 height 15
select select "6"
click at [255, 160] on select "[Selecione...] Segunda Terça Quarta Quinta Sexta Sábado Domingo" at bounding box center [473, 167] width 437 height 15
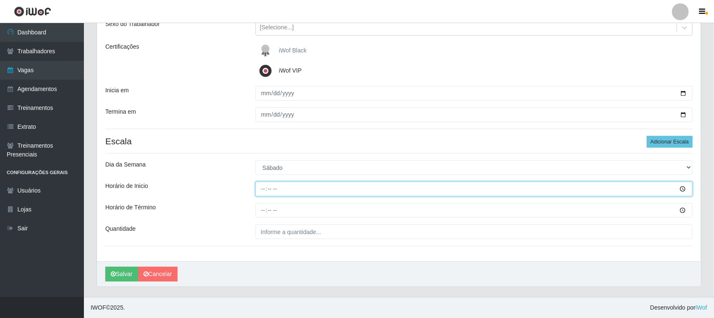
drag, startPoint x: 269, startPoint y: 195, endPoint x: 273, endPoint y: 194, distance: 4.5
click at [273, 194] on input "Horário de Inicio" at bounding box center [473, 189] width 437 height 15
click at [682, 187] on input "Horário de Inicio" at bounding box center [473, 189] width 437 height 15
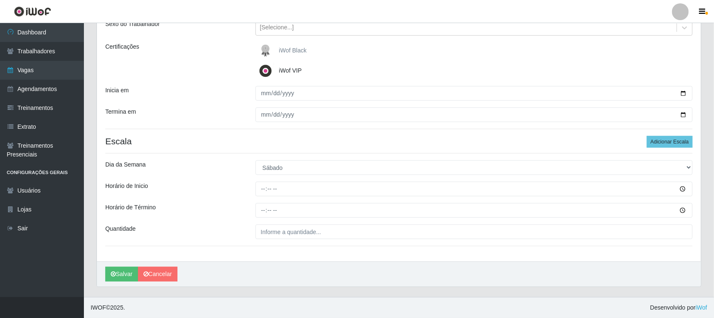
click at [350, 198] on div "Loja Nordestão - Nova Parnamirim Função [Selecione...] Embalador Embalador + Em…" at bounding box center [399, 115] width 604 height 293
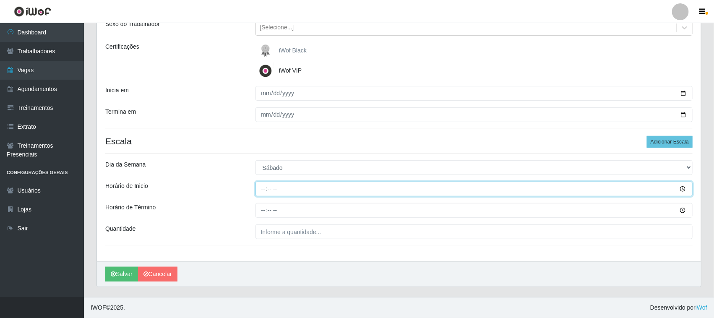
click at [260, 185] on input "Horário de Inicio" at bounding box center [473, 189] width 437 height 15
type input "16:00"
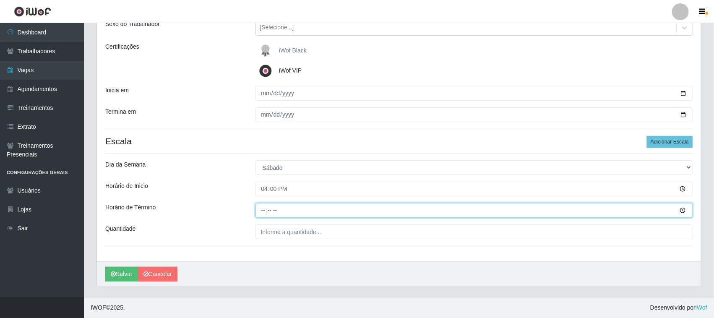
click at [265, 208] on input "Horário de Término" at bounding box center [473, 210] width 437 height 15
type input "22:00"
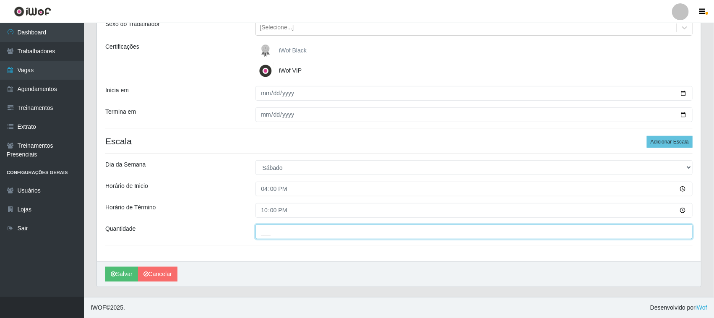
click at [289, 233] on input "___" at bounding box center [473, 231] width 437 height 15
click at [401, 238] on input "02_" at bounding box center [473, 231] width 437 height 15
type input "02_"
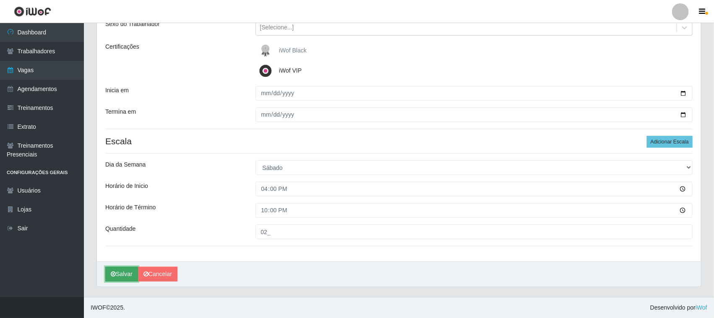
click at [132, 271] on button "Salvar" at bounding box center [121, 274] width 33 height 15
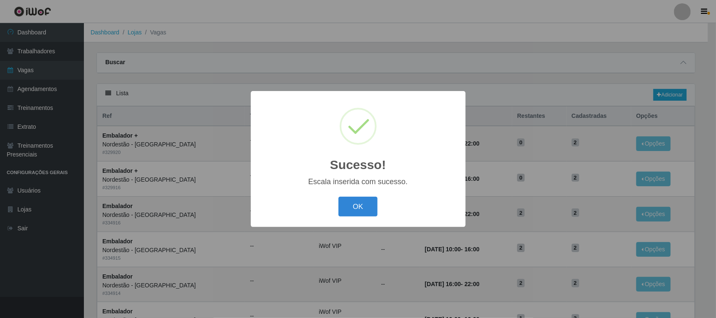
drag, startPoint x: 132, startPoint y: 271, endPoint x: 502, endPoint y: 172, distance: 382.6
click at [516, 168] on div "Sucesso! × Escala inserida com sucesso. OK Cancel" at bounding box center [358, 159] width 716 height 318
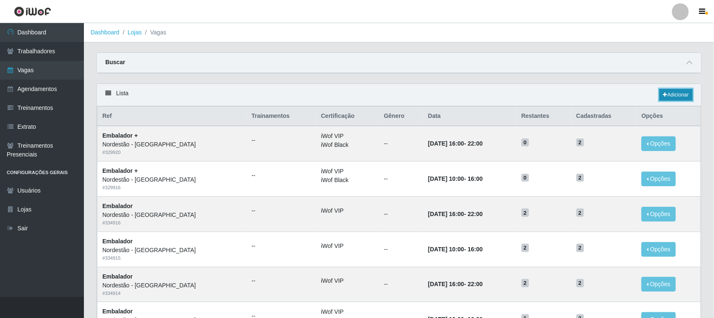
click at [672, 95] on link "Adicionar" at bounding box center [675, 95] width 33 height 12
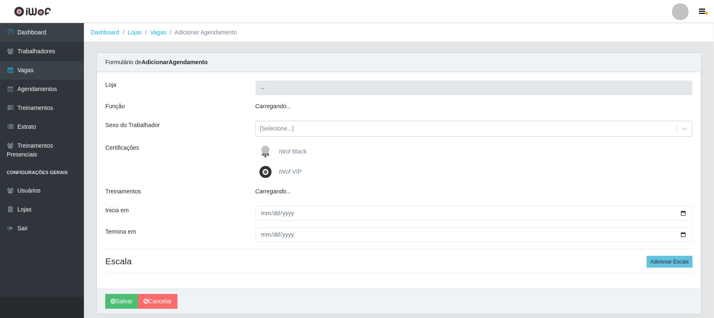
type input "Nordestão - [GEOGRAPHIC_DATA]"
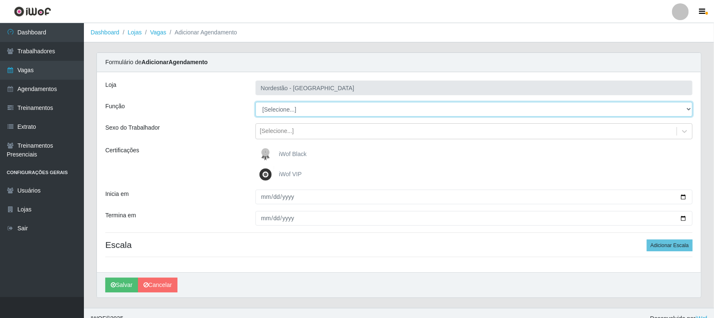
click at [684, 107] on select "[Selecione...] Embalador Embalador + Embalador ++ Operador de Caixa Operador de…" at bounding box center [473, 109] width 437 height 15
select select "70"
click at [255, 102] on select "[Selecione...] Embalador Embalador + Embalador ++ Operador de Caixa Operador de…" at bounding box center [473, 109] width 437 height 15
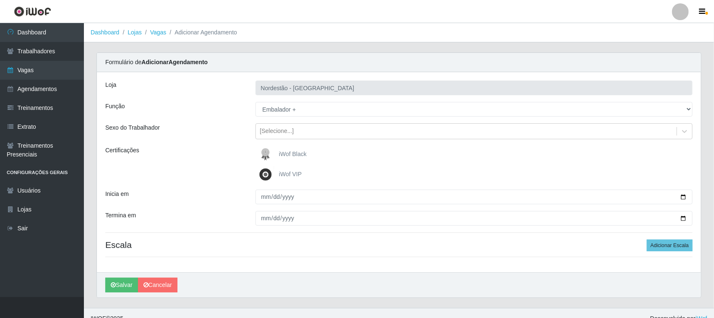
click at [262, 175] on img at bounding box center [267, 174] width 20 height 17
click at [0, 0] on input "iWof VIP" at bounding box center [0, 0] width 0 height 0
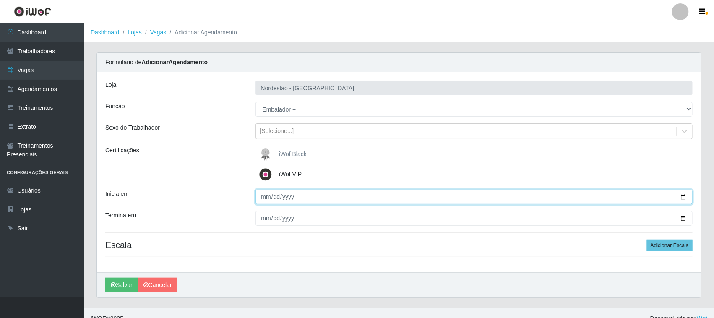
click at [686, 200] on input "Inicia em" at bounding box center [473, 197] width 437 height 15
type input "[DATE]"
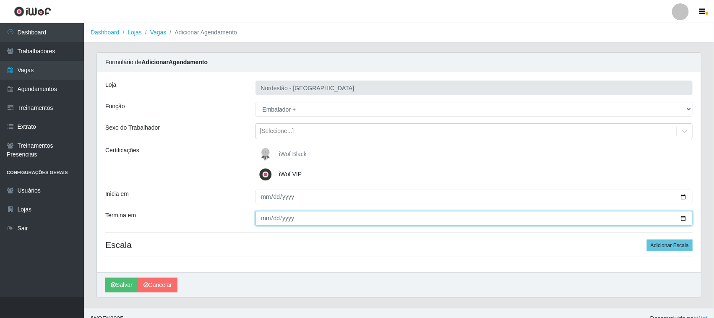
click at [684, 216] on input "Termina em" at bounding box center [473, 218] width 437 height 15
type input "[DATE]"
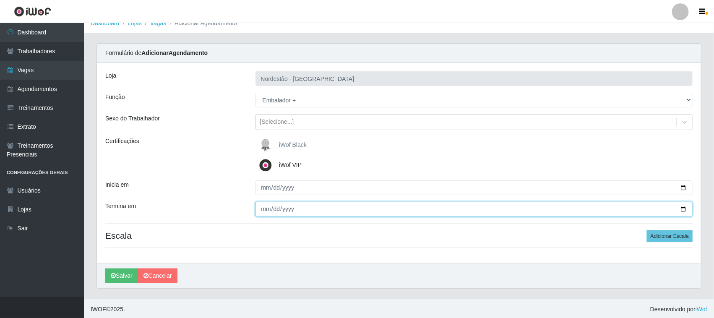
scroll to position [11, 0]
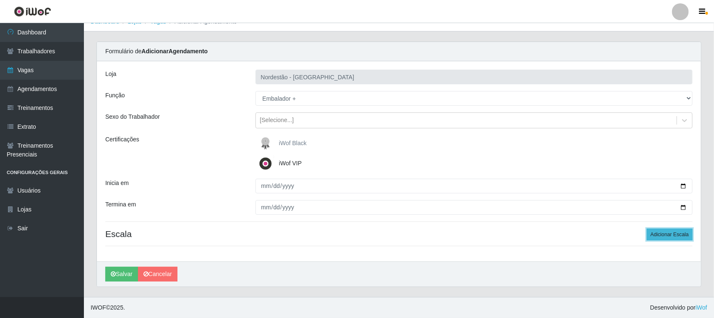
click at [666, 232] on button "Adicionar Escala" at bounding box center [670, 235] width 46 height 12
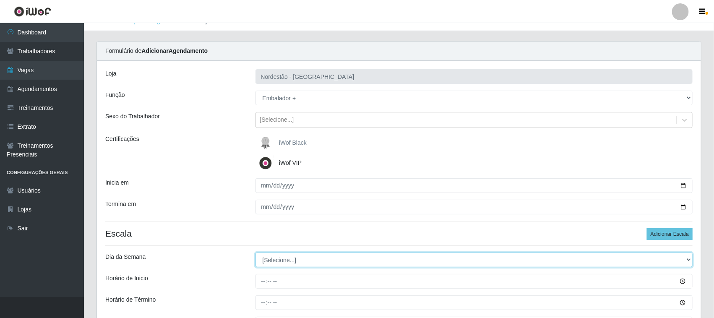
click at [686, 263] on select "[Selecione...] Segunda Terça Quarta Quinta Sexta Sábado Domingo" at bounding box center [473, 260] width 437 height 15
select select "0"
click at [255, 253] on select "[Selecione...] Segunda Terça Quarta Quinta Sexta Sábado Domingo" at bounding box center [473, 260] width 437 height 15
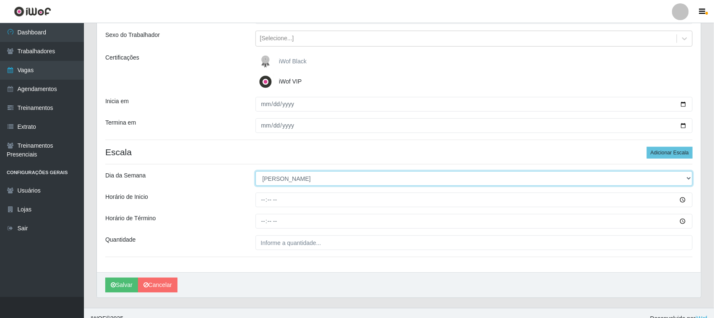
scroll to position [104, 0]
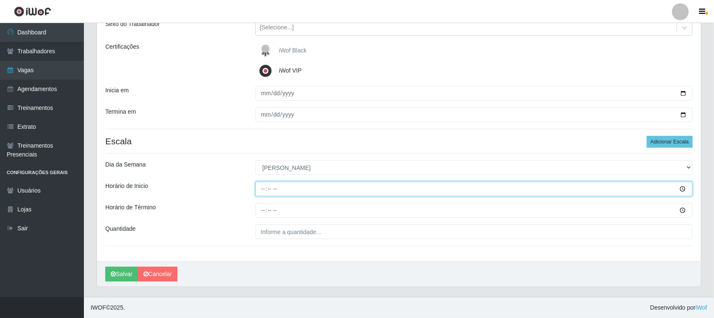
click at [263, 188] on input "Horário de Inicio" at bounding box center [473, 189] width 437 height 15
type input "10:00"
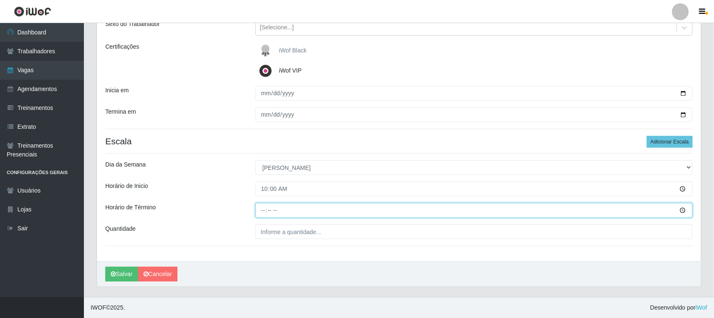
click at [261, 210] on input "Horário de Término" at bounding box center [473, 210] width 437 height 15
type input "16:00"
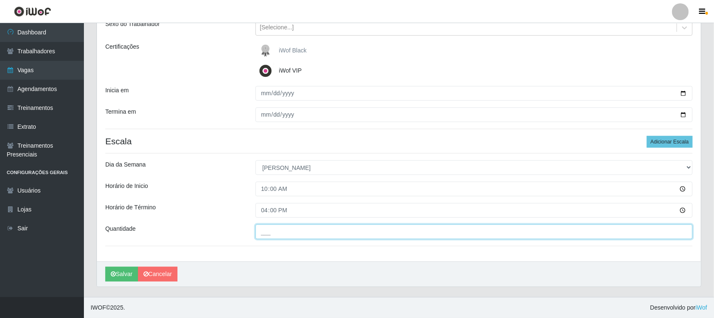
drag, startPoint x: 309, startPoint y: 231, endPoint x: 297, endPoint y: 235, distance: 12.5
click at [309, 231] on input "___" at bounding box center [473, 231] width 437 height 15
type input "3__"
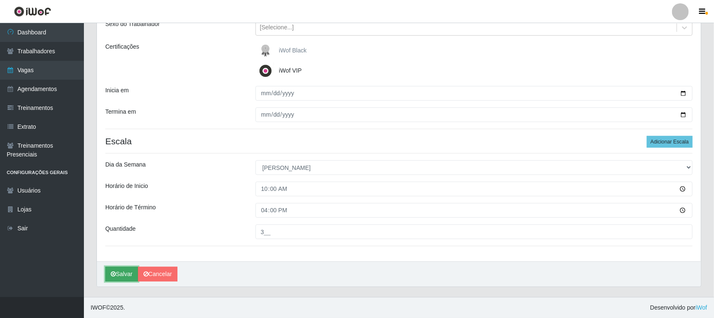
click at [118, 275] on button "Salvar" at bounding box center [121, 274] width 33 height 15
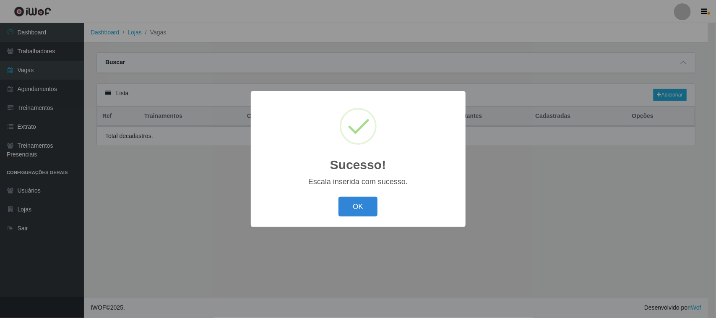
click at [124, 273] on div "Sucesso! × Escala inserida com sucesso. OK Cancel" at bounding box center [358, 159] width 716 height 318
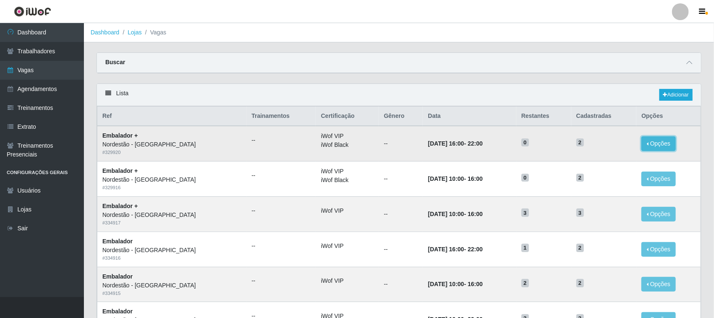
click at [659, 147] on button "Opções" at bounding box center [658, 143] width 34 height 15
click at [619, 145] on button "Editar" at bounding box center [607, 145] width 66 height 17
click at [646, 139] on button "Opções" at bounding box center [658, 143] width 34 height 15
click at [614, 148] on button "Editar" at bounding box center [607, 145] width 66 height 17
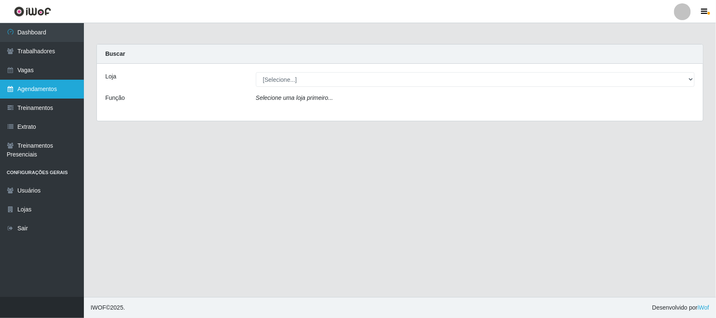
click at [44, 82] on link "Agendamentos" at bounding box center [42, 89] width 84 height 19
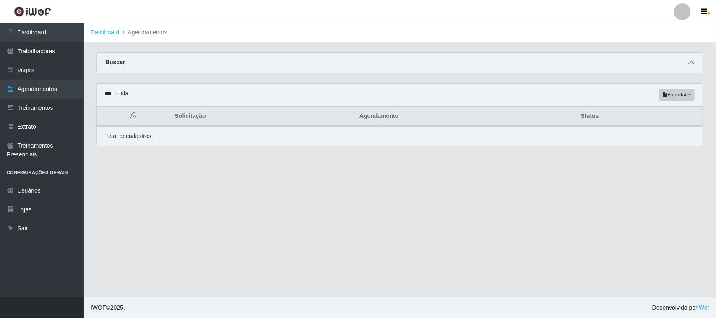
click at [689, 65] on icon at bounding box center [691, 63] width 6 height 6
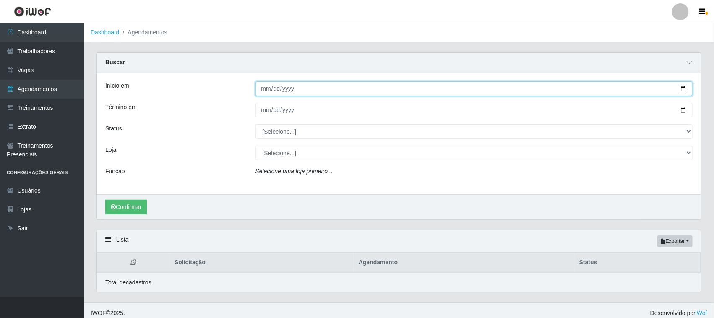
click at [684, 89] on input "Início em" at bounding box center [473, 88] width 437 height 15
type input "[DATE]"
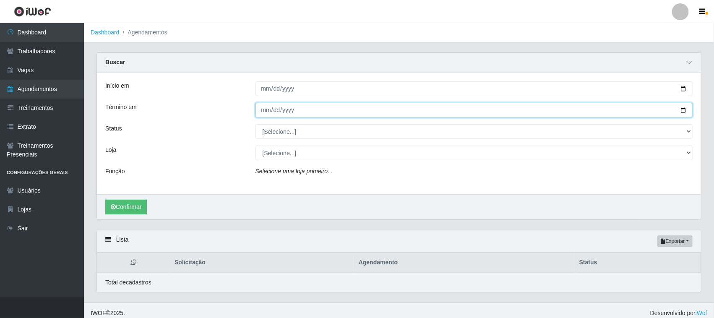
drag, startPoint x: 685, startPoint y: 110, endPoint x: 680, endPoint y: 111, distance: 5.2
click at [685, 110] on input "Término em" at bounding box center [473, 110] width 437 height 15
type input "[DATE]"
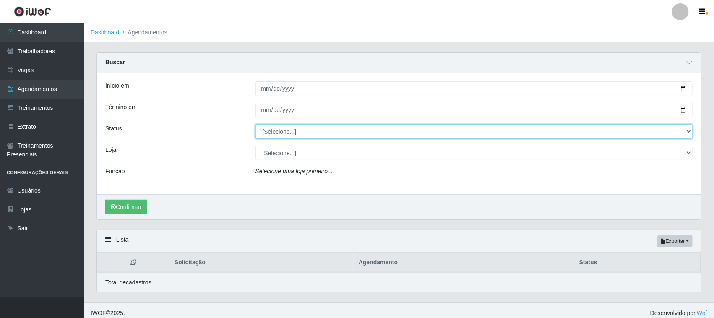
click at [687, 129] on select "[Selecione...] AGENDADO AGUARDANDO LIBERAR EM ANDAMENTO EM REVISÃO FINALIZADO C…" at bounding box center [473, 131] width 437 height 15
select select "AGENDADO"
click at [255, 125] on select "[Selecione...] AGENDADO AGUARDANDO LIBERAR EM ANDAMENTO EM REVISÃO FINALIZADO C…" at bounding box center [473, 131] width 437 height 15
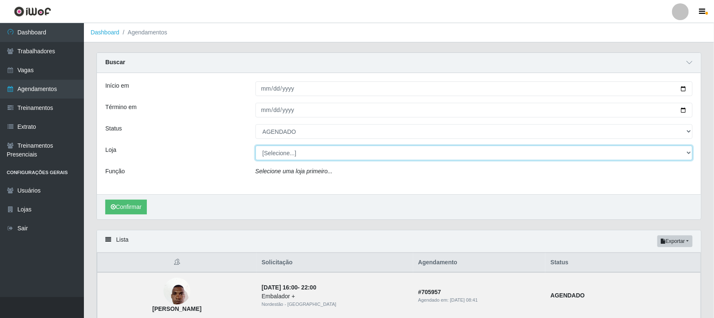
click at [688, 153] on select "[Selecione...] Nordestão - [GEOGRAPHIC_DATA]" at bounding box center [473, 153] width 437 height 15
select select "382"
click at [255, 146] on select "[Selecione...] Nordestão - [GEOGRAPHIC_DATA]" at bounding box center [473, 153] width 437 height 15
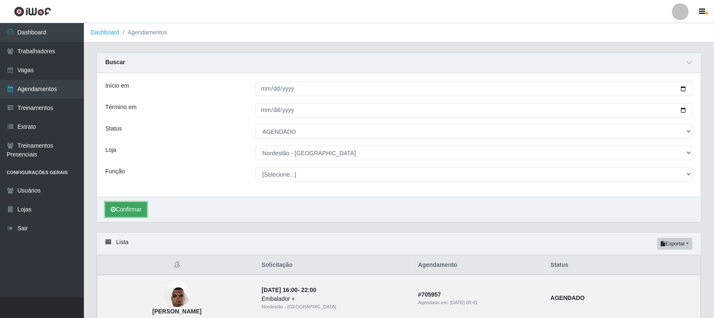
click at [135, 204] on button "Confirmar" at bounding box center [126, 209] width 42 height 15
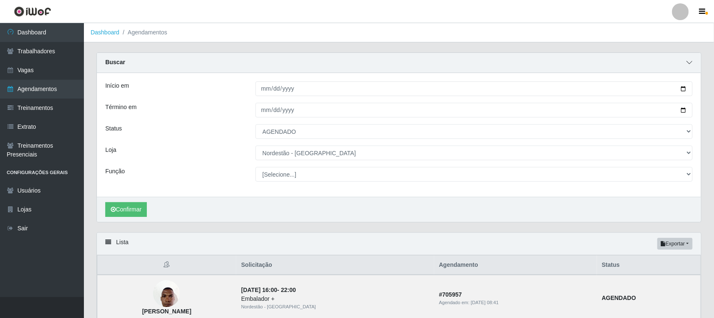
click at [689, 65] on icon at bounding box center [689, 63] width 6 height 6
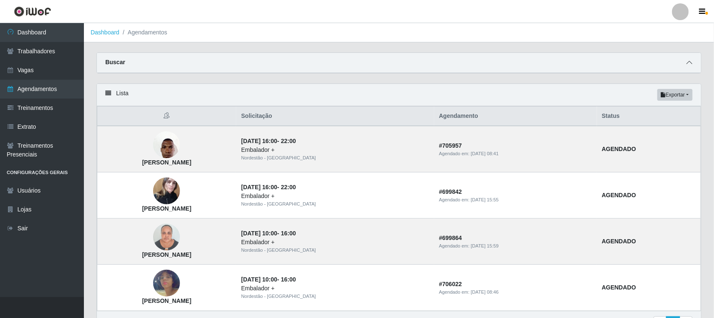
click at [689, 65] on icon at bounding box center [689, 63] width 6 height 6
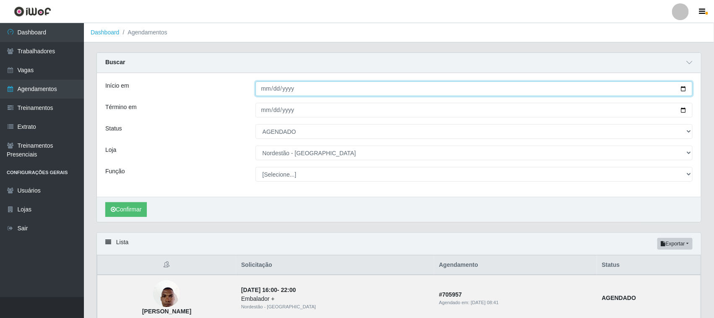
click at [687, 90] on input "[DATE]" at bounding box center [473, 88] width 437 height 15
type input "[DATE]"
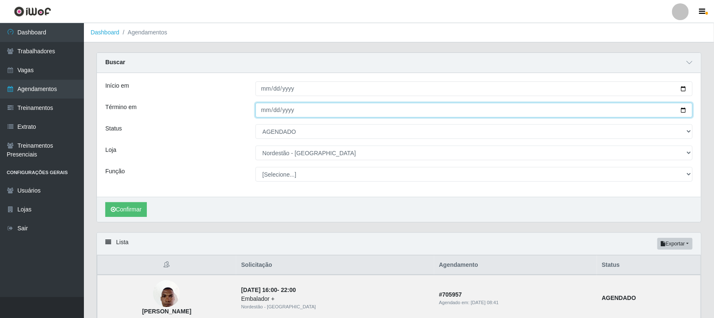
click at [682, 108] on input "[DATE]" at bounding box center [473, 110] width 437 height 15
type input "[DATE]"
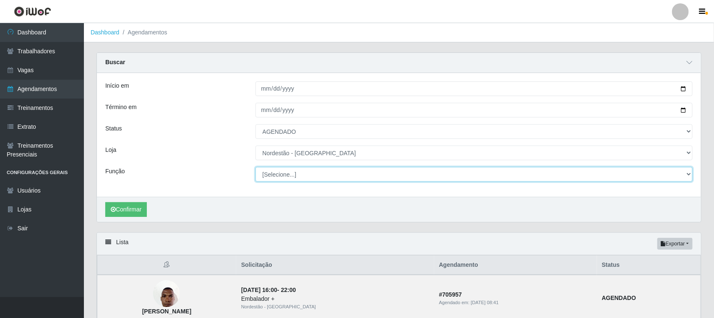
click at [690, 175] on select "[Selecione...] Embalador Embalador + Embalador ++ Operador de Caixa Operador de…" at bounding box center [473, 174] width 437 height 15
select select "1"
click at [255, 167] on select "[Selecione...] Embalador Embalador + Embalador ++ Operador de Caixa Operador de…" at bounding box center [473, 174] width 437 height 15
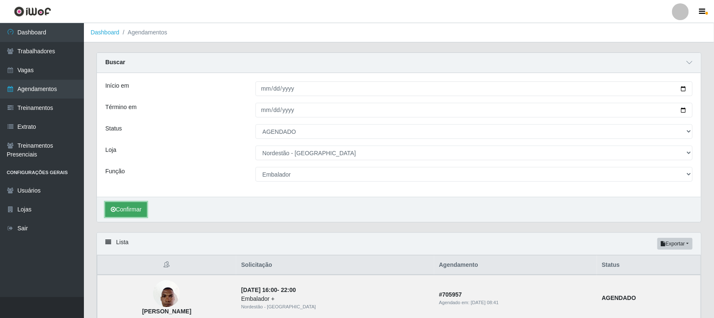
click at [123, 207] on button "Confirmar" at bounding box center [126, 209] width 42 height 15
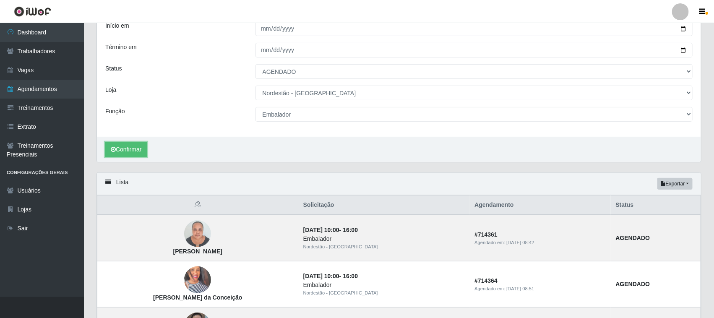
scroll to position [154, 0]
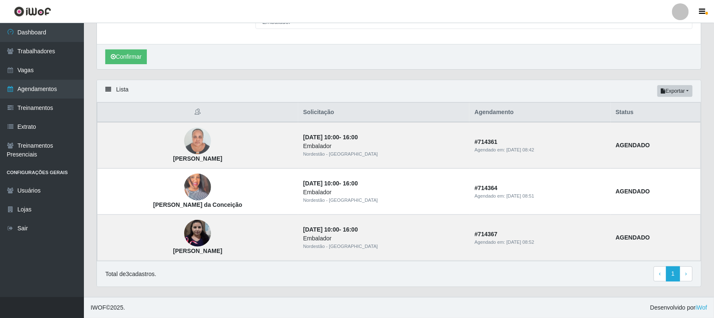
click at [382, 267] on div "Total de 3 cadastros. ‹ Previous 1 › Next" at bounding box center [398, 273] width 587 height 15
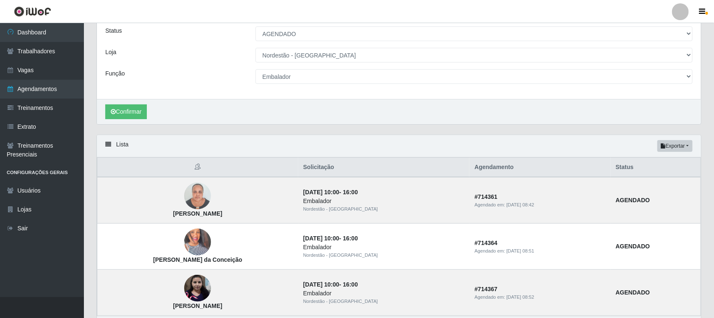
scroll to position [0, 0]
